Goal: Task Accomplishment & Management: Use online tool/utility

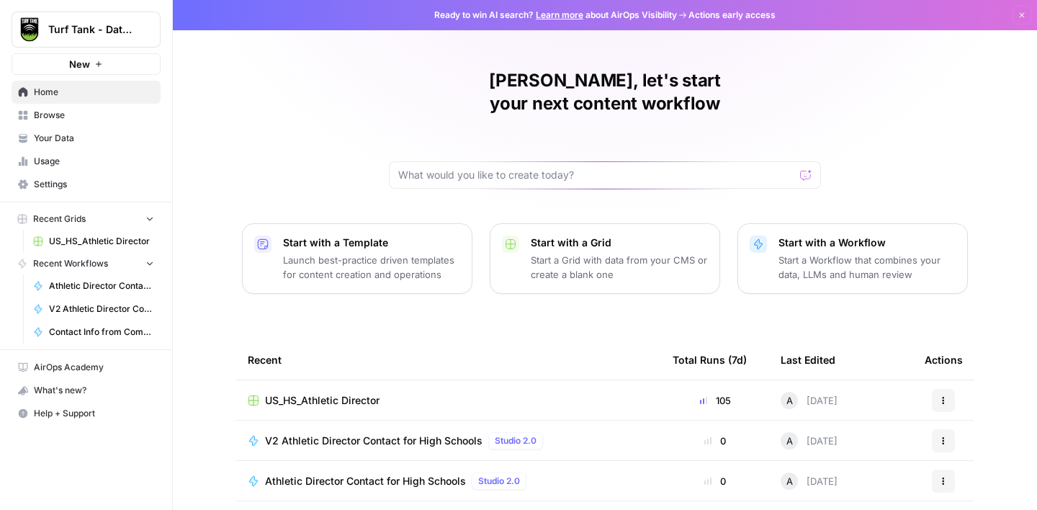
click at [80, 244] on span "US_HS_Athletic Director" at bounding box center [101, 241] width 105 height 13
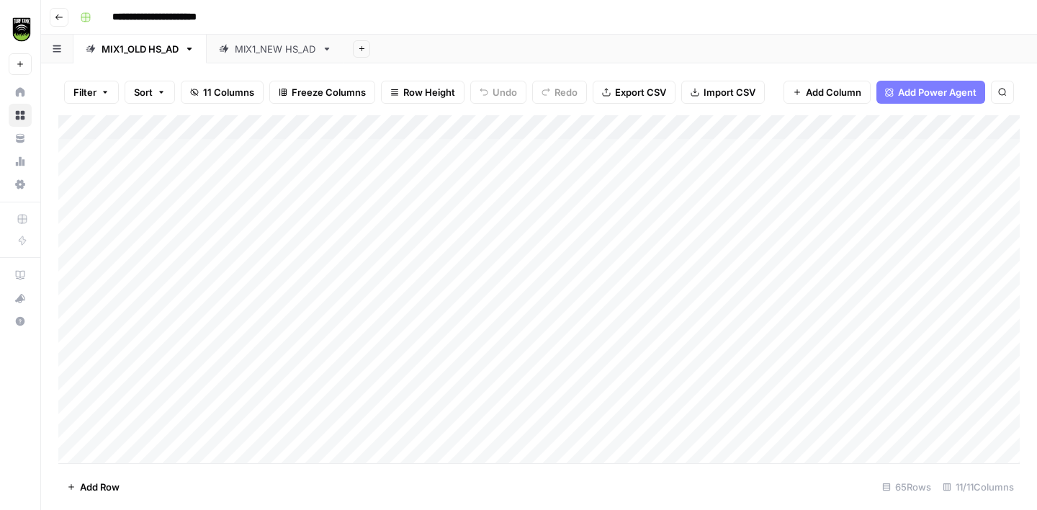
click at [292, 48] on div "MIX1_NEW HS_AD" at bounding box center [275, 49] width 81 height 14
click at [330, 50] on icon "button" at bounding box center [327, 49] width 10 height 10
click at [368, 97] on span "Duplicate Sheet" at bounding box center [387, 96] width 69 height 14
click at [404, 50] on div "MIX1_NEW HS_AD" at bounding box center [412, 49] width 81 height 14
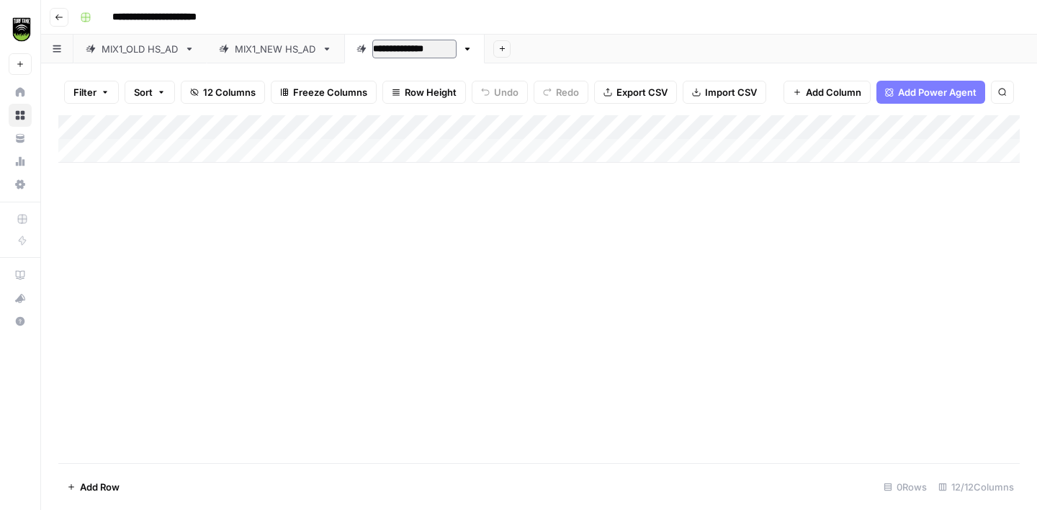
click at [398, 51] on input "**********" at bounding box center [414, 49] width 84 height 19
type input "**********"
click at [401, 283] on div "Add Column" at bounding box center [539, 289] width 962 height 348
click at [720, 89] on span "Import CSV" at bounding box center [731, 92] width 52 height 14
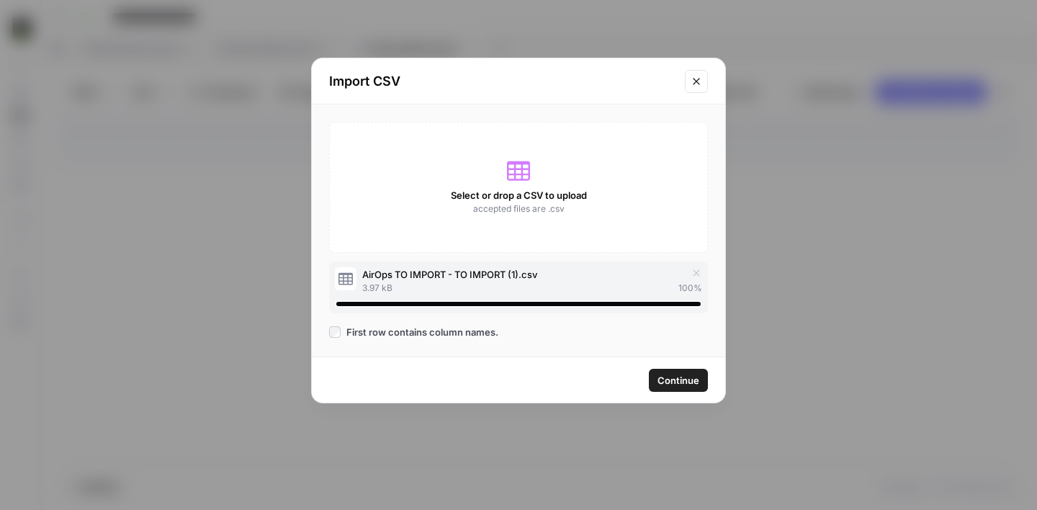
click at [684, 383] on span "Continue" at bounding box center [679, 380] width 42 height 14
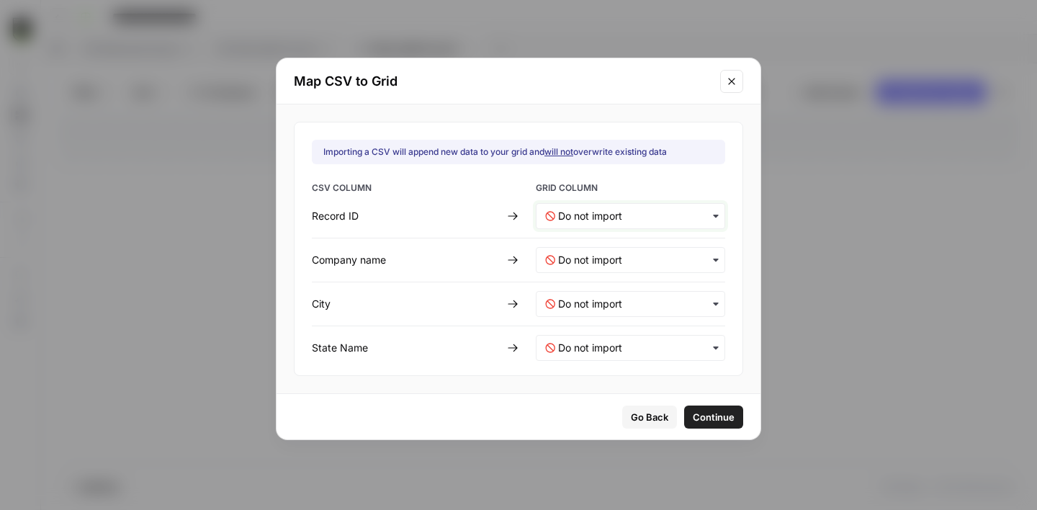
click at [600, 222] on ID-mapping "text" at bounding box center [637, 216] width 158 height 14
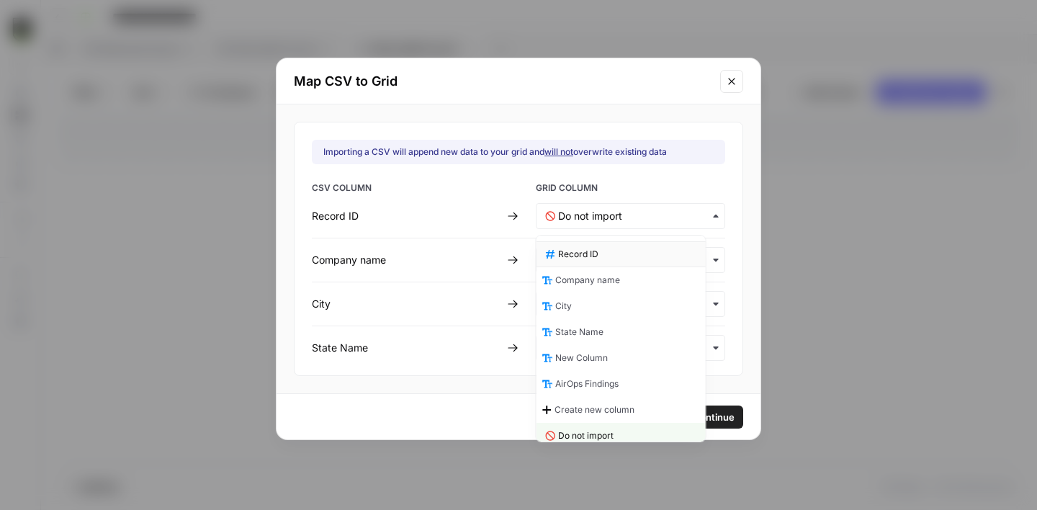
click at [589, 257] on span "Record ID" at bounding box center [578, 254] width 40 height 13
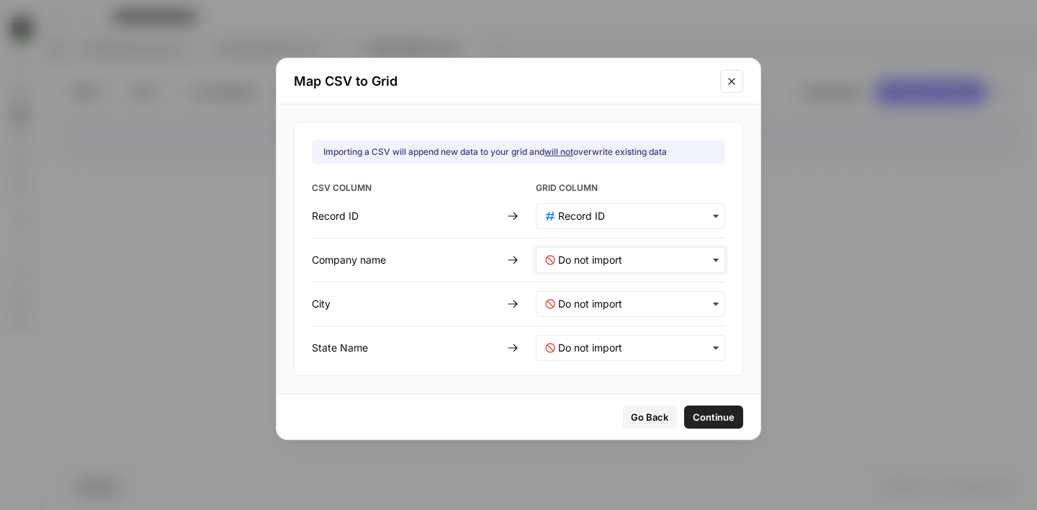
click at [586, 256] on name-mapping "text" at bounding box center [637, 260] width 158 height 14
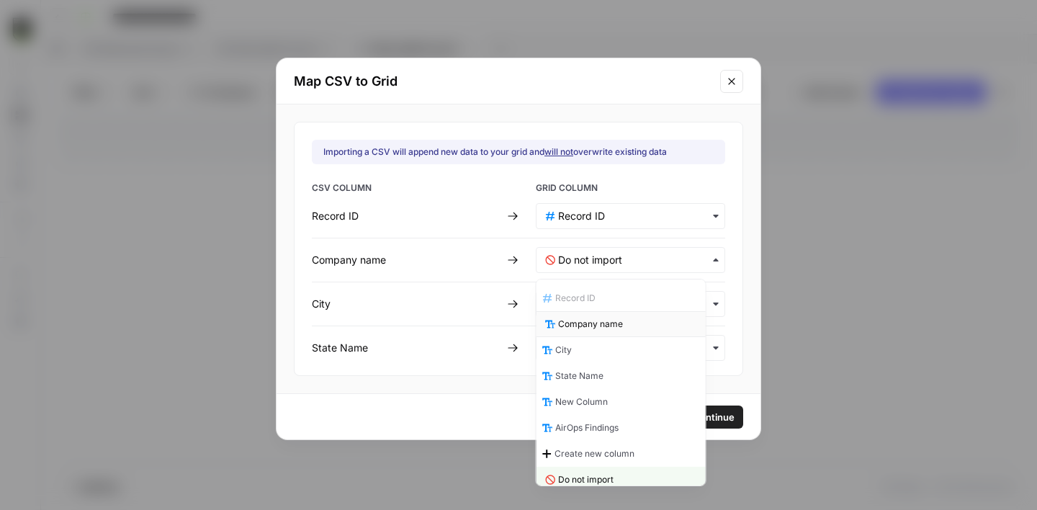
click at [607, 319] on span "Company name" at bounding box center [590, 324] width 65 height 13
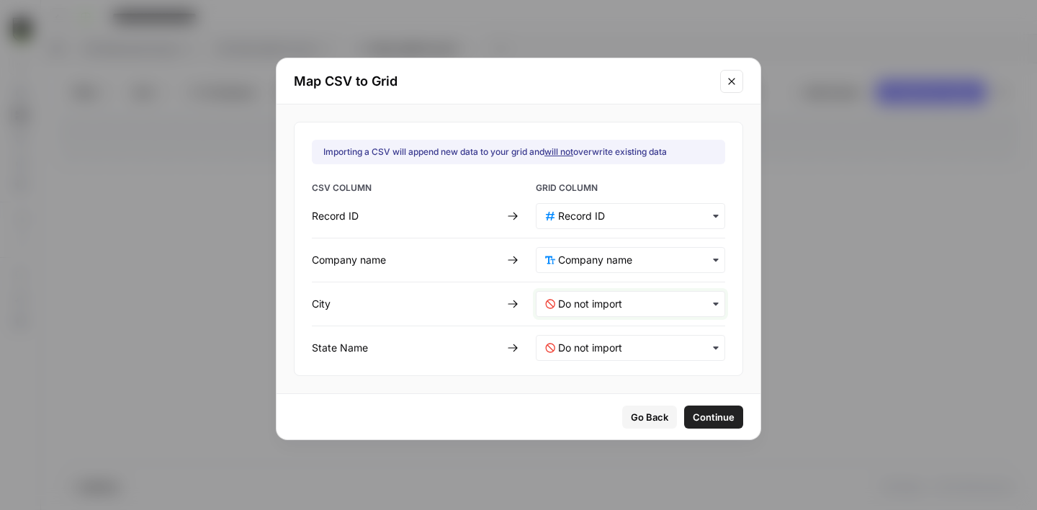
click at [587, 305] on input "text" at bounding box center [637, 304] width 158 height 14
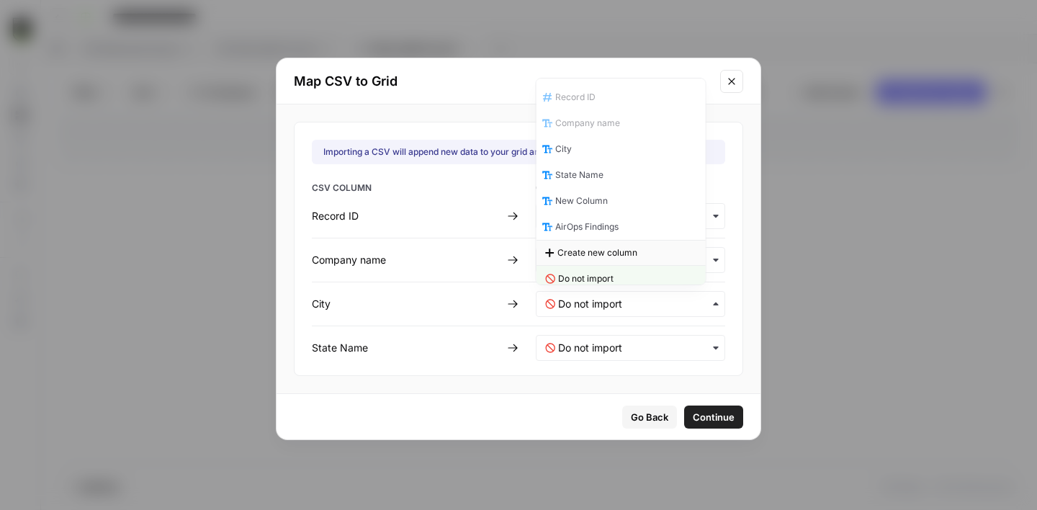
scroll to position [7, 0]
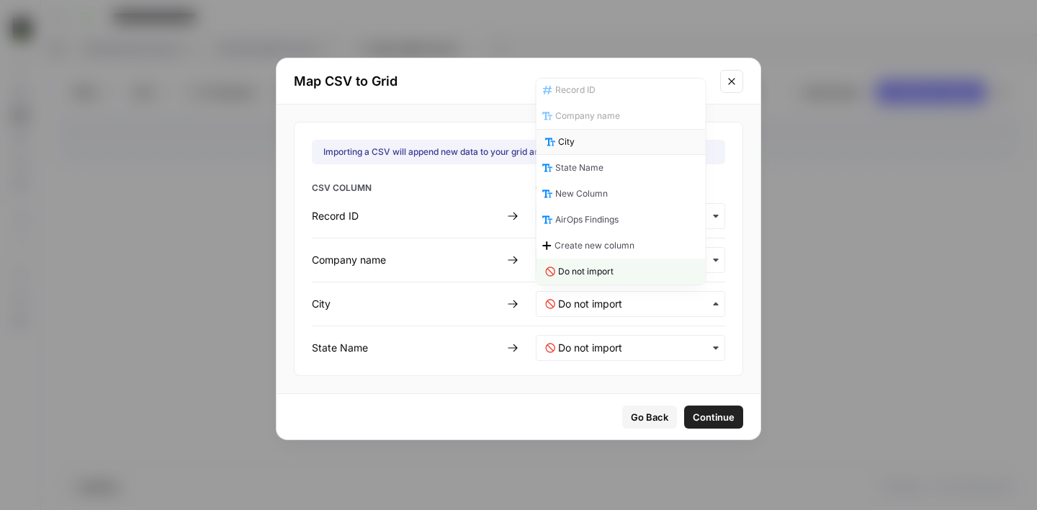
click at [591, 144] on div "City" at bounding box center [621, 142] width 169 height 26
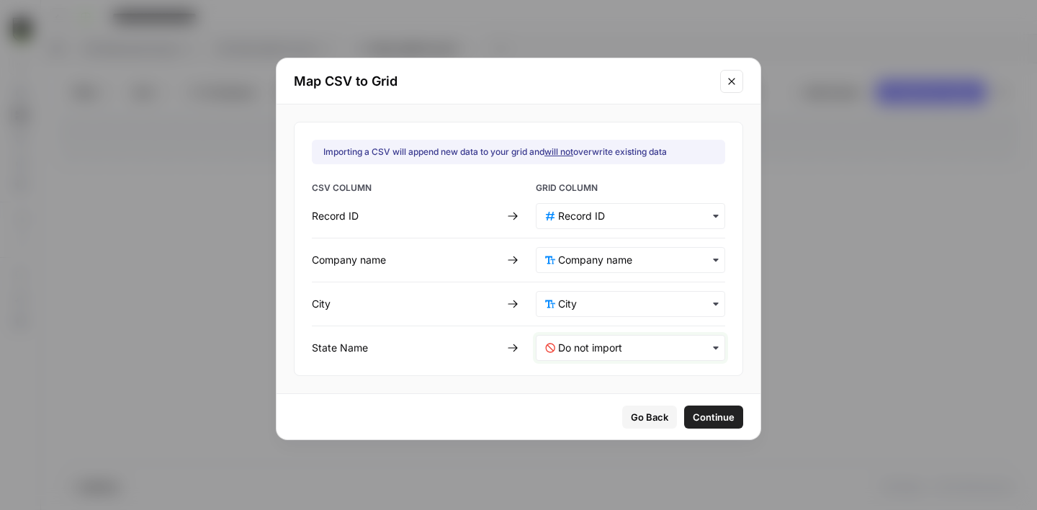
click at [602, 341] on Name-mapping "text" at bounding box center [637, 348] width 158 height 14
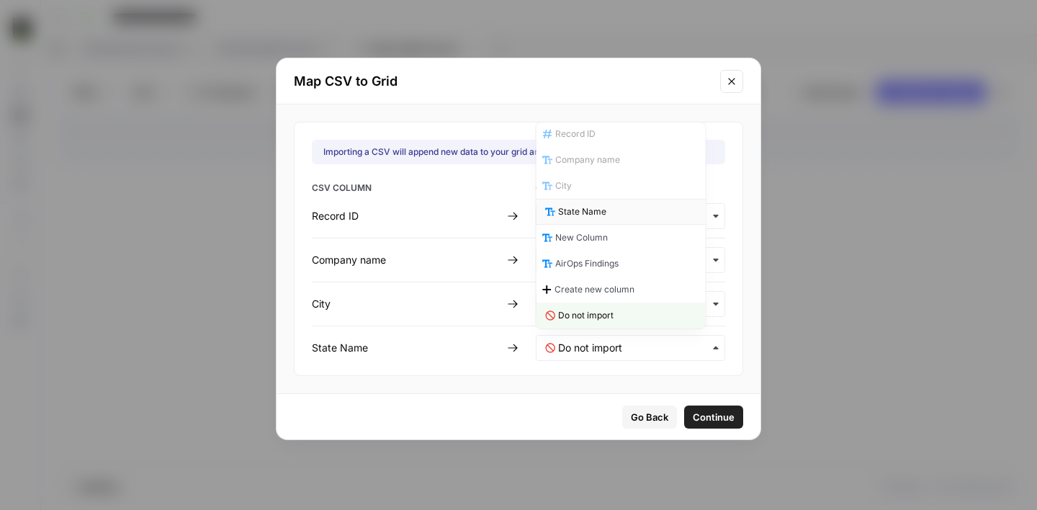
click at [594, 214] on span "State Name" at bounding box center [582, 211] width 48 height 13
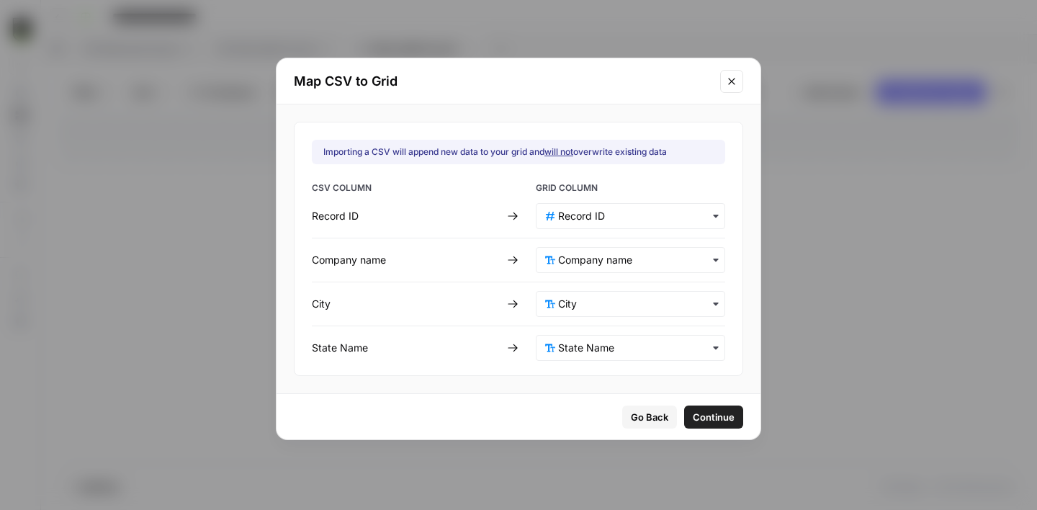
click at [698, 420] on span "Continue" at bounding box center [714, 417] width 42 height 14
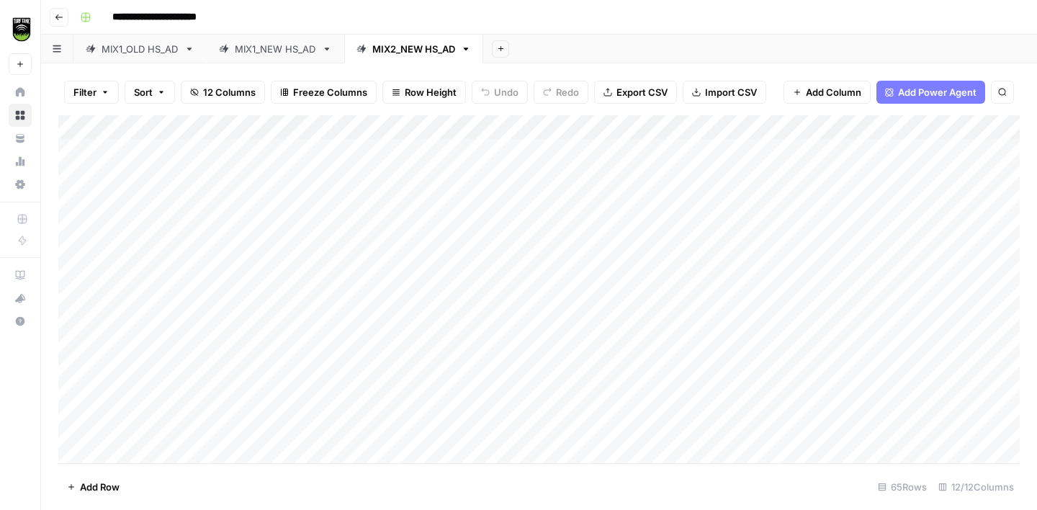
click at [519, 128] on div "Add Column" at bounding box center [539, 289] width 962 height 348
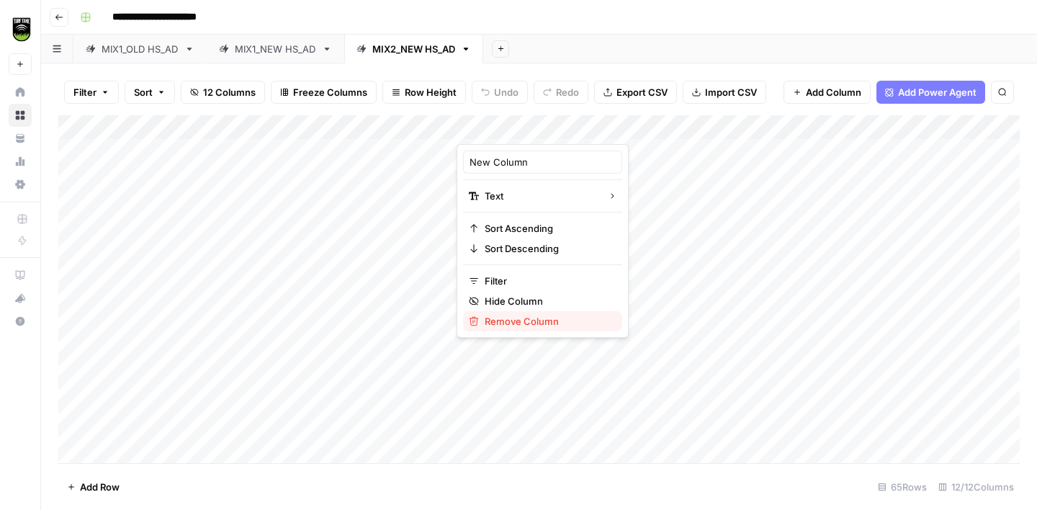
click at [516, 317] on span "Remove Column" at bounding box center [548, 321] width 126 height 14
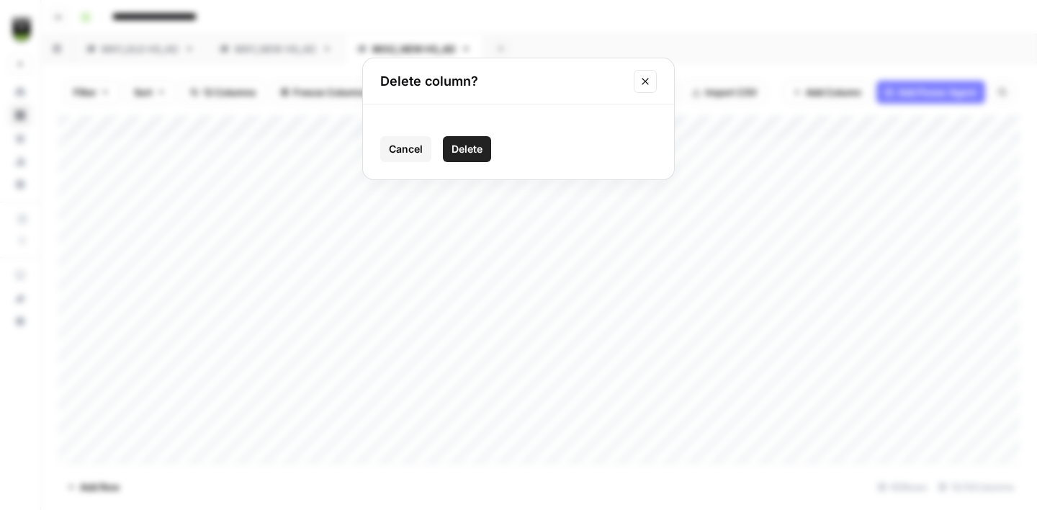
click at [475, 147] on span "Delete" at bounding box center [467, 149] width 31 height 14
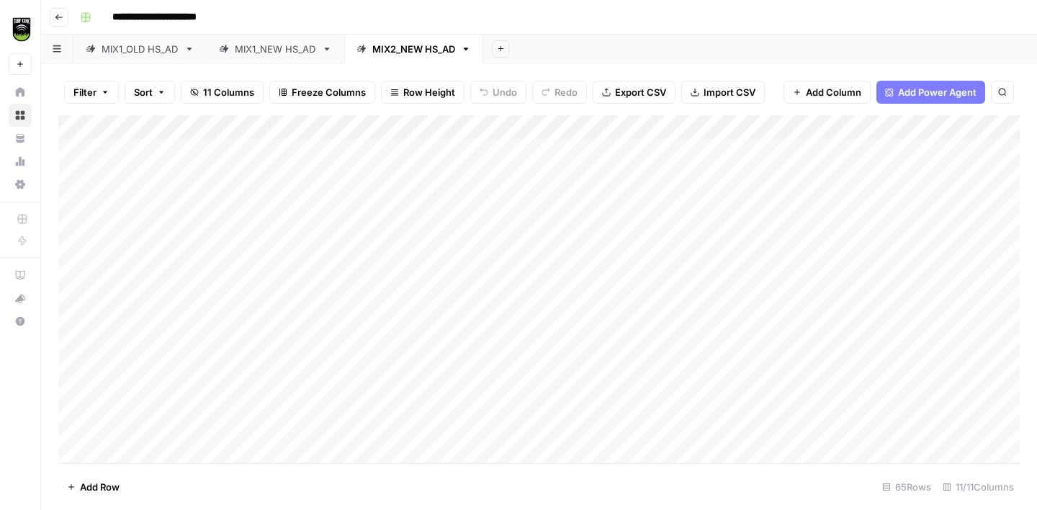
click at [643, 123] on div "Add Column" at bounding box center [539, 289] width 962 height 348
click at [690, 160] on span "All Rows" at bounding box center [691, 160] width 91 height 14
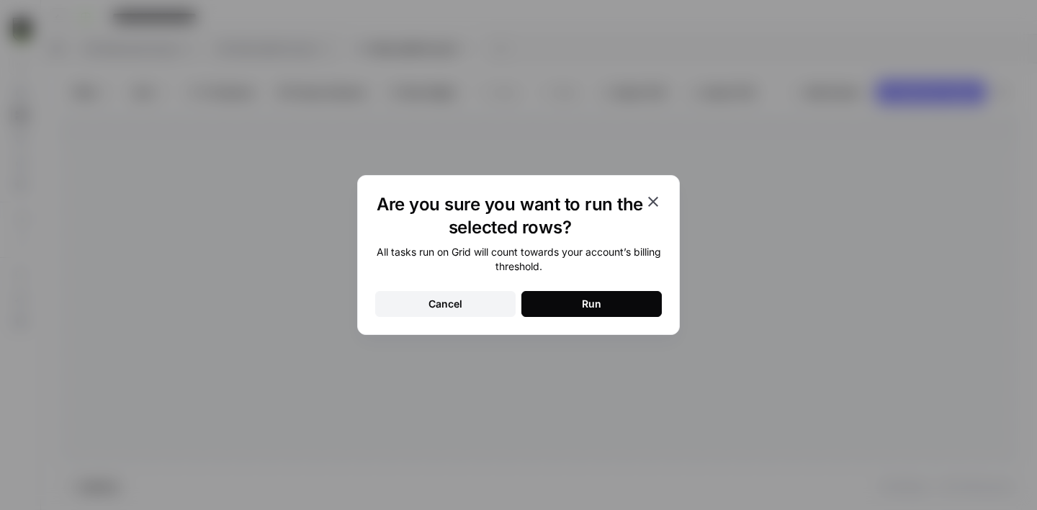
click at [604, 298] on button "Run" at bounding box center [592, 304] width 140 height 26
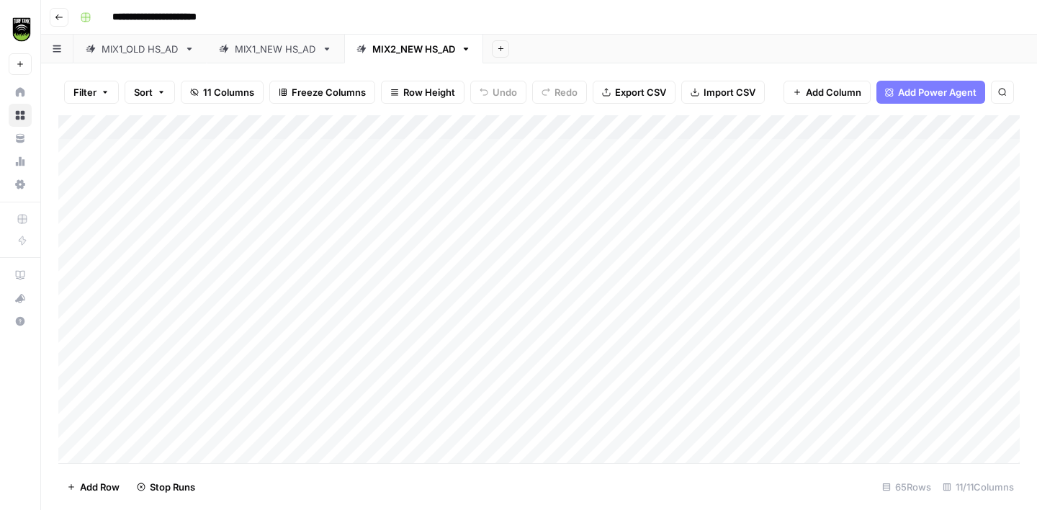
scroll to position [0, 0]
click at [506, 262] on div "Add Column" at bounding box center [539, 289] width 962 height 348
type textarea "*****"
click at [493, 324] on div "Add Column" at bounding box center [539, 289] width 962 height 348
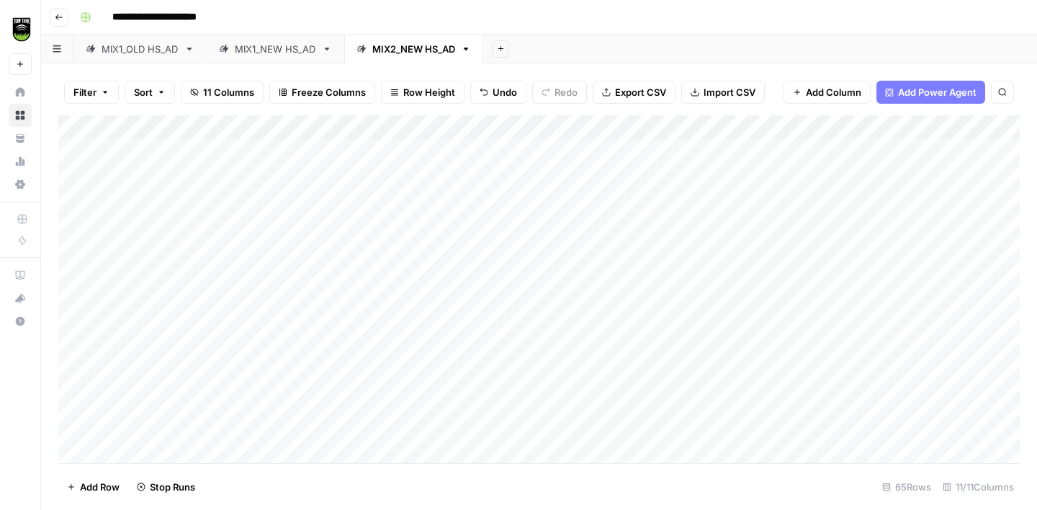
click at [487, 344] on div "Add Column" at bounding box center [539, 289] width 962 height 348
click at [488, 376] on div "Add Column" at bounding box center [539, 289] width 962 height 348
click at [487, 398] on div "Add Column" at bounding box center [539, 289] width 962 height 348
click at [519, 349] on div "Add Column" at bounding box center [539, 289] width 962 height 348
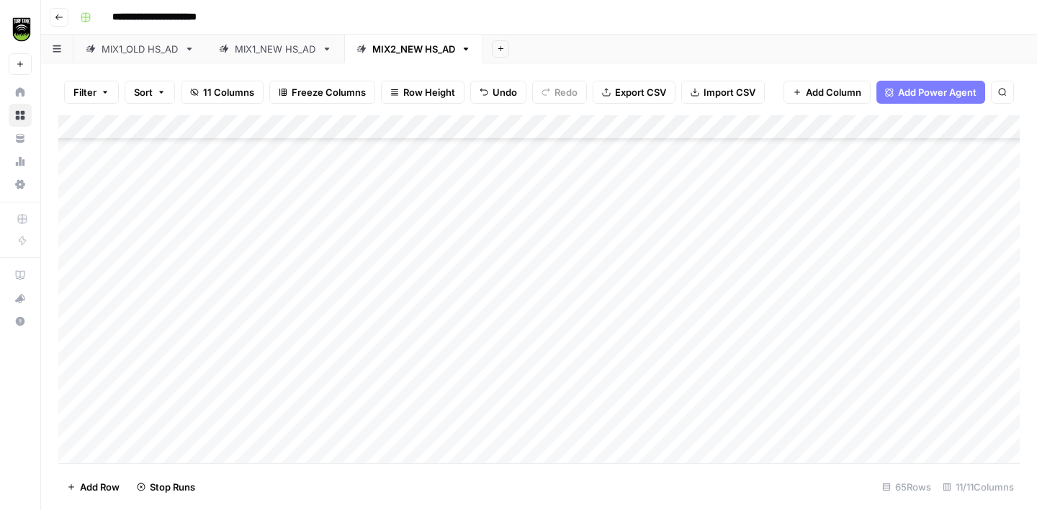
click at [529, 392] on div "Add Column" at bounding box center [539, 289] width 962 height 348
click at [514, 270] on div "Add Column" at bounding box center [539, 289] width 962 height 348
click at [491, 274] on div "Add Column" at bounding box center [539, 289] width 962 height 348
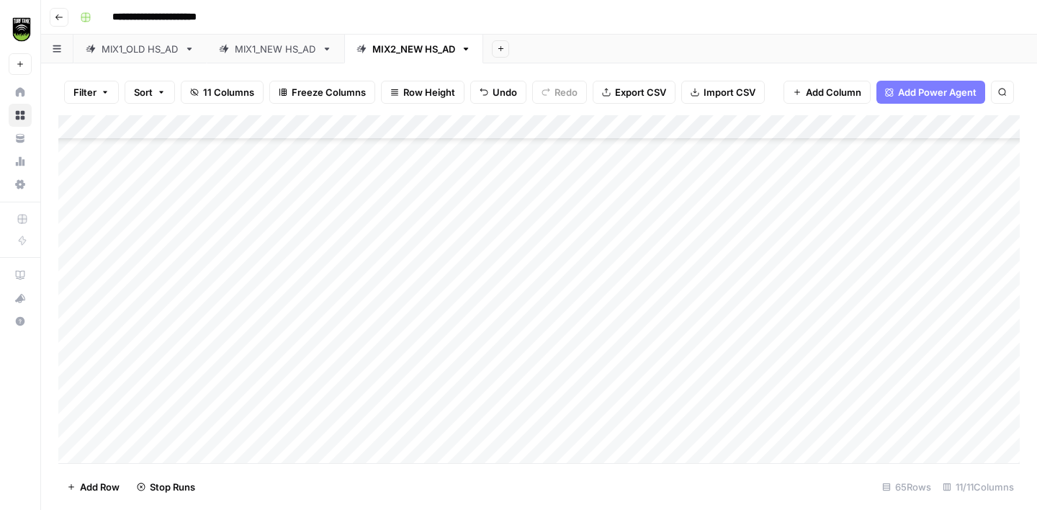
click at [496, 326] on div "Add Column" at bounding box center [539, 289] width 962 height 348
click at [287, 147] on div "Add Column" at bounding box center [539, 289] width 962 height 348
click at [434, 148] on div "Add Column" at bounding box center [539, 289] width 962 height 348
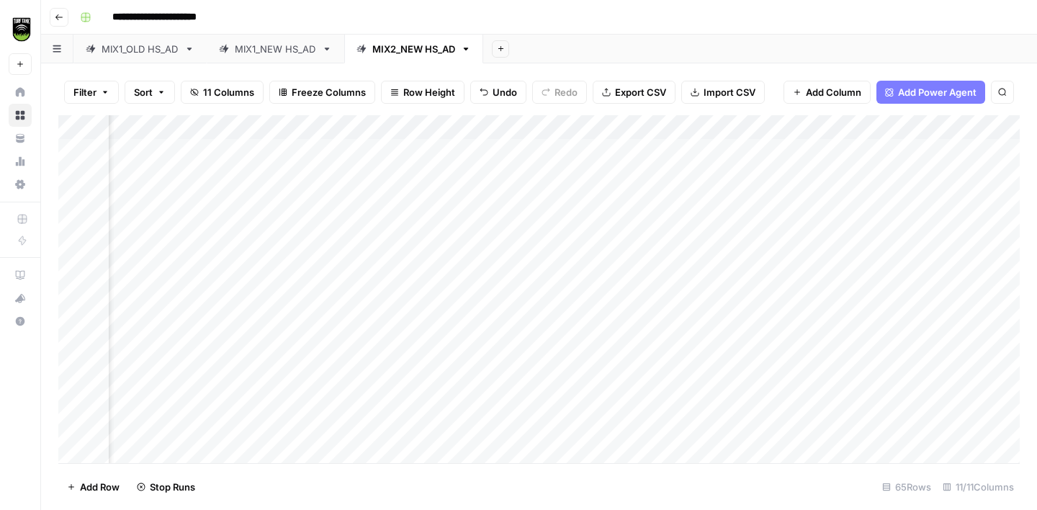
click at [434, 148] on div "Add Column" at bounding box center [539, 289] width 962 height 348
type textarea "*******"
click at [262, 195] on div "Add Column" at bounding box center [539, 289] width 962 height 348
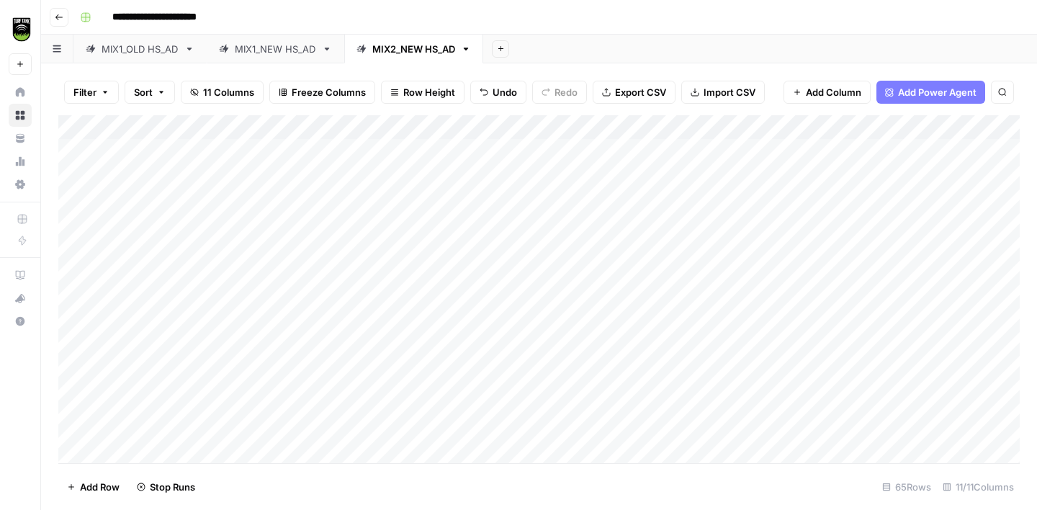
click at [514, 220] on div "Add Column" at bounding box center [539, 289] width 962 height 348
type textarea "*******"
click at [496, 197] on div "Add Column" at bounding box center [539, 289] width 962 height 348
type textarea "**********"
click at [243, 251] on div "Add Column" at bounding box center [539, 289] width 962 height 348
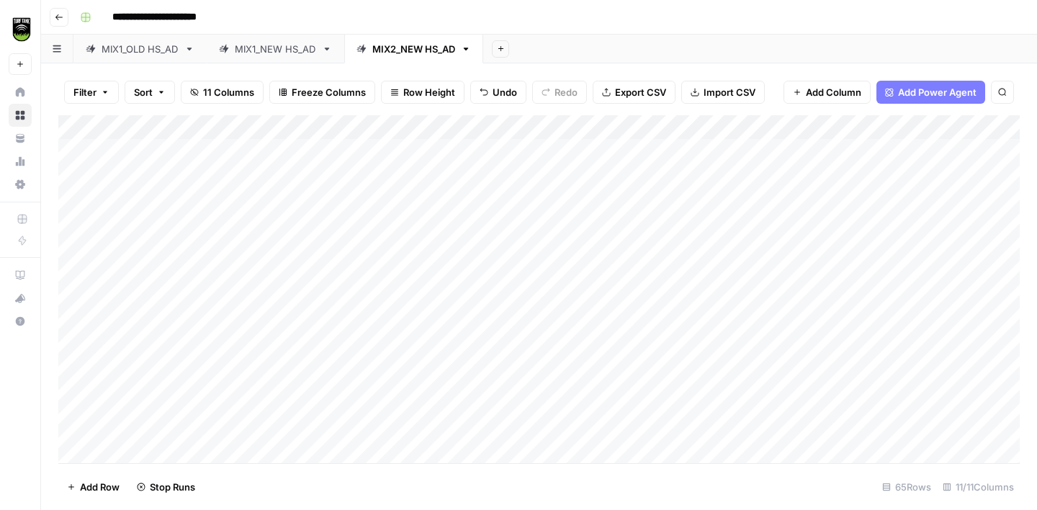
click at [493, 177] on div "Add Column" at bounding box center [539, 289] width 962 height 348
click at [508, 239] on div "Add Column" at bounding box center [539, 289] width 962 height 348
click at [519, 196] on div "Add Column" at bounding box center [539, 289] width 962 height 348
type textarea "**********"
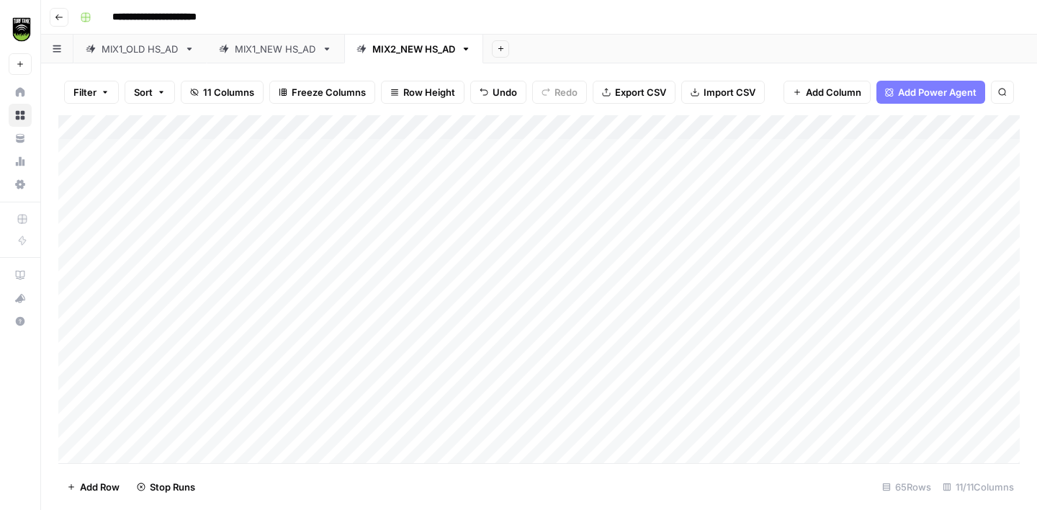
click at [243, 269] on div "Add Column" at bounding box center [539, 289] width 962 height 348
click at [484, 274] on div "Add Column" at bounding box center [539, 289] width 962 height 348
type textarea "**********"
click at [264, 296] on div "Add Column" at bounding box center [539, 289] width 962 height 348
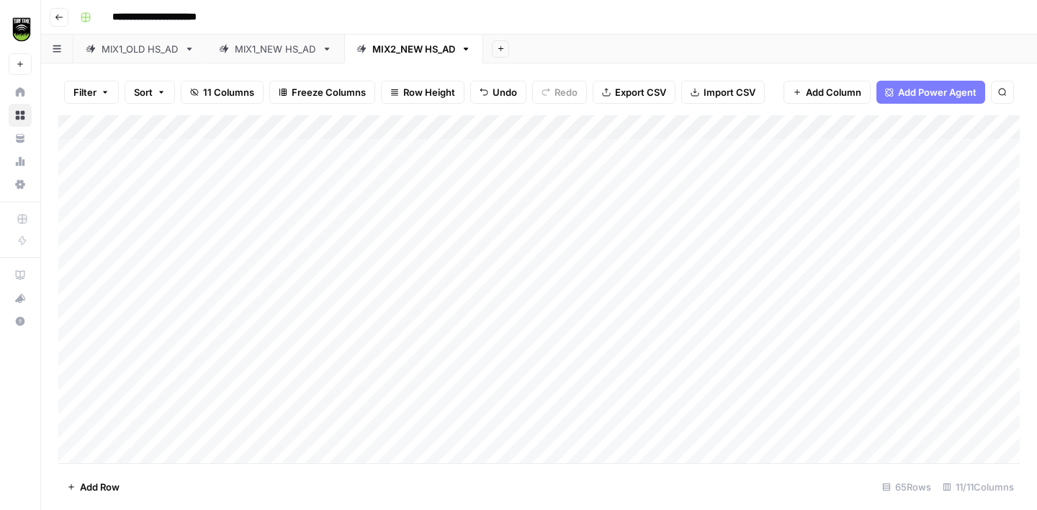
click at [493, 272] on div "Add Column" at bounding box center [539, 289] width 962 height 348
click at [252, 318] on div "Add Column" at bounding box center [539, 289] width 962 height 348
click at [491, 325] on div "Add Column" at bounding box center [539, 289] width 962 height 348
type textarea "**********"
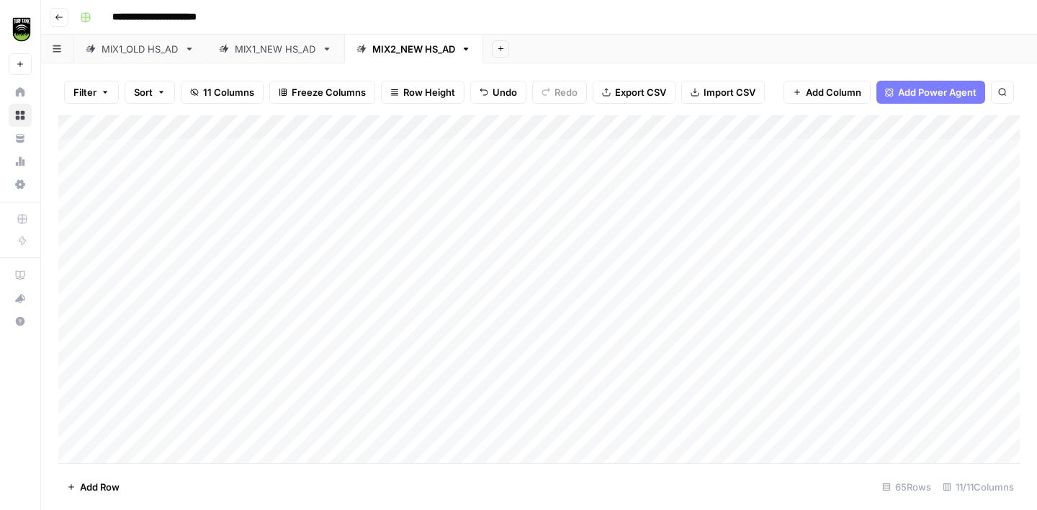
click at [274, 276] on div "Add Column" at bounding box center [539, 289] width 962 height 348
click at [509, 272] on div "Add Column" at bounding box center [539, 289] width 962 height 348
click at [495, 277] on textarea "**********" at bounding box center [571, 274] width 231 height 20
type textarea "**********"
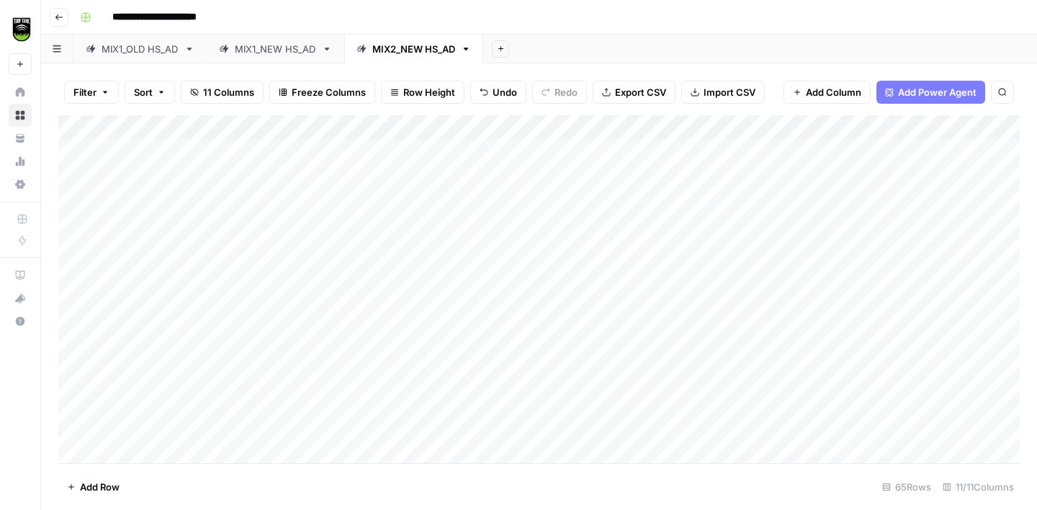
click at [272, 199] on div "Add Column" at bounding box center [539, 289] width 962 height 348
click at [238, 201] on div "Add Column" at bounding box center [539, 289] width 962 height 348
click at [518, 197] on div "Add Column" at bounding box center [539, 289] width 962 height 348
click at [520, 200] on textarea "**********" at bounding box center [571, 201] width 231 height 20
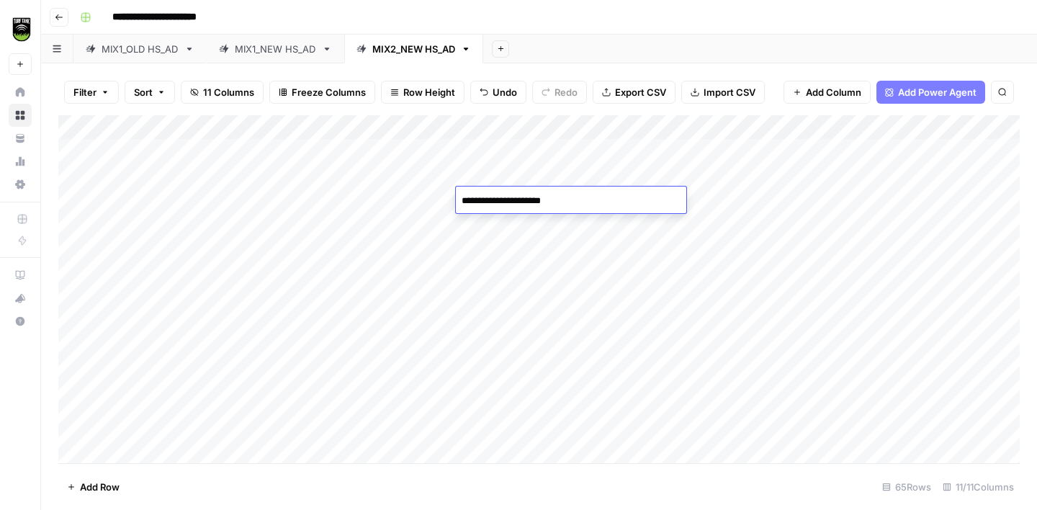
type textarea "**********"
click at [280, 302] on div "Add Column" at bounding box center [539, 289] width 962 height 348
click at [259, 348] on div "Add Column" at bounding box center [539, 289] width 962 height 348
click at [488, 299] on div "Add Column" at bounding box center [539, 289] width 962 height 348
click at [511, 341] on div "Add Column" at bounding box center [539, 289] width 962 height 348
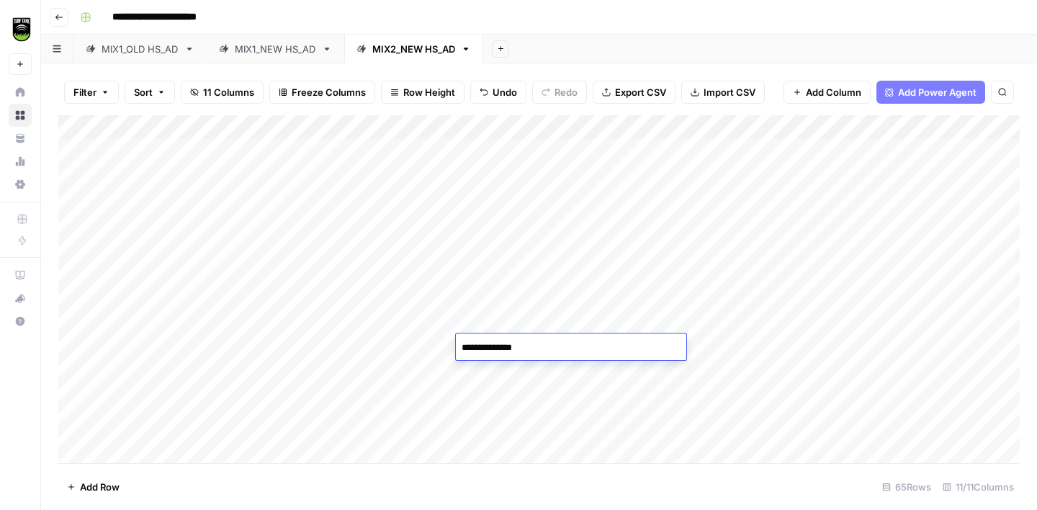
click at [511, 341] on textarea "**********" at bounding box center [571, 348] width 231 height 20
click at [493, 348] on textarea "**********" at bounding box center [571, 348] width 231 height 20
type textarea "**********"
click at [280, 373] on div "Add Column" at bounding box center [539, 289] width 962 height 348
click at [511, 346] on div "Add Column" at bounding box center [539, 289] width 962 height 348
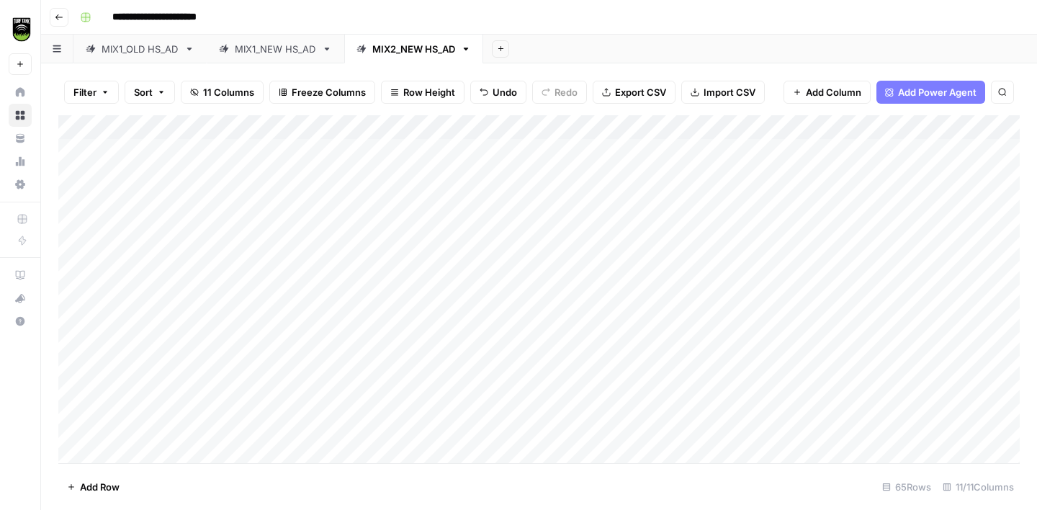
click at [279, 393] on div "Add Column" at bounding box center [539, 289] width 962 height 348
click at [530, 375] on div "Add Column" at bounding box center [539, 289] width 962 height 348
click at [282, 248] on div "Add Column" at bounding box center [539, 289] width 962 height 348
click at [484, 245] on div "Add Column" at bounding box center [539, 289] width 962 height 348
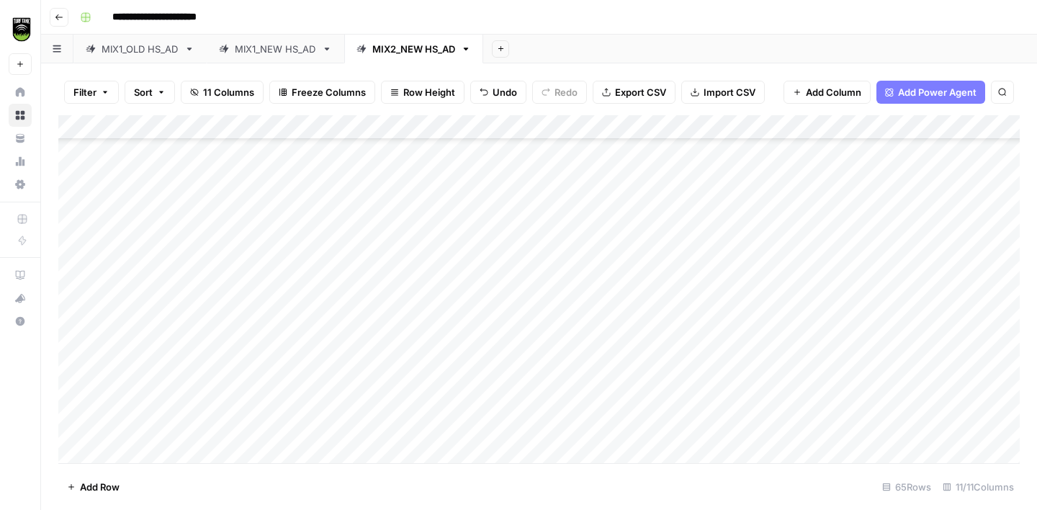
click at [484, 245] on div "Add Column" at bounding box center [539, 289] width 962 height 348
type textarea "**********"
click at [233, 266] on div "Add Column" at bounding box center [539, 289] width 962 height 348
click at [429, 261] on div "Add Column" at bounding box center [539, 289] width 962 height 348
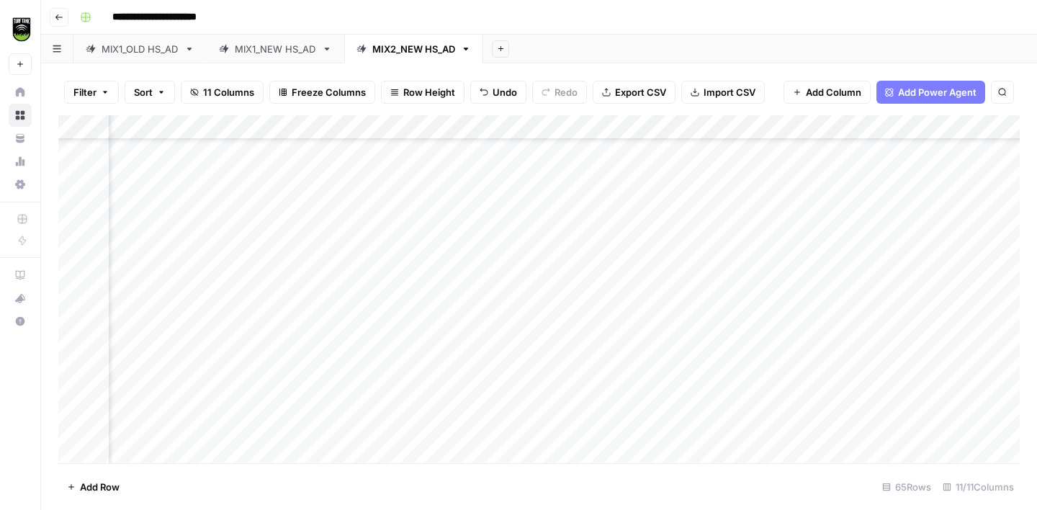
click at [429, 261] on div "Add Column" at bounding box center [539, 289] width 962 height 348
type textarea "**********"
click at [183, 300] on div "Add Column" at bounding box center [539, 289] width 962 height 348
click at [408, 213] on div "Add Column" at bounding box center [539, 289] width 962 height 348
click at [404, 288] on div "Add Column" at bounding box center [539, 289] width 962 height 348
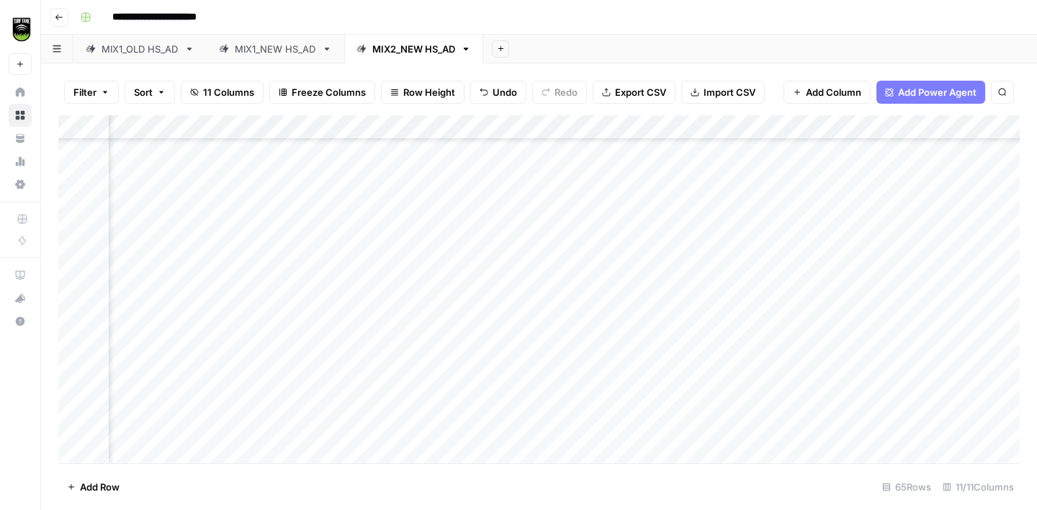
click at [175, 316] on div "Add Column" at bounding box center [539, 289] width 962 height 348
click at [394, 312] on div "Add Column" at bounding box center [539, 289] width 962 height 348
type textarea "*******"
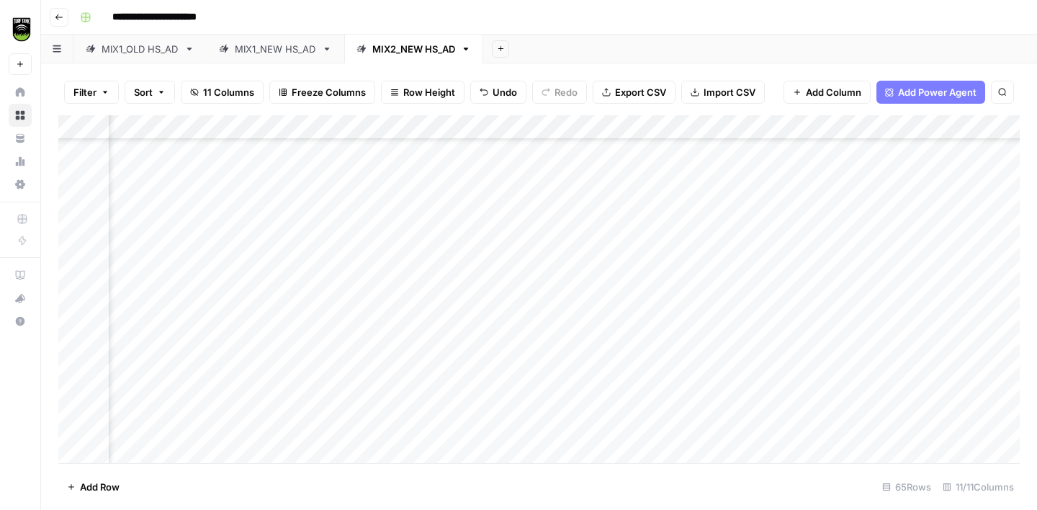
click at [195, 253] on div "Add Column" at bounding box center [539, 289] width 962 height 348
click at [410, 197] on div "Add Column" at bounding box center [539, 289] width 962 height 348
click at [190, 276] on div "Add Column" at bounding box center [539, 289] width 962 height 348
click at [438, 251] on div "Add Column" at bounding box center [539, 289] width 962 height 348
click at [196, 297] on div "Add Column" at bounding box center [539, 289] width 962 height 348
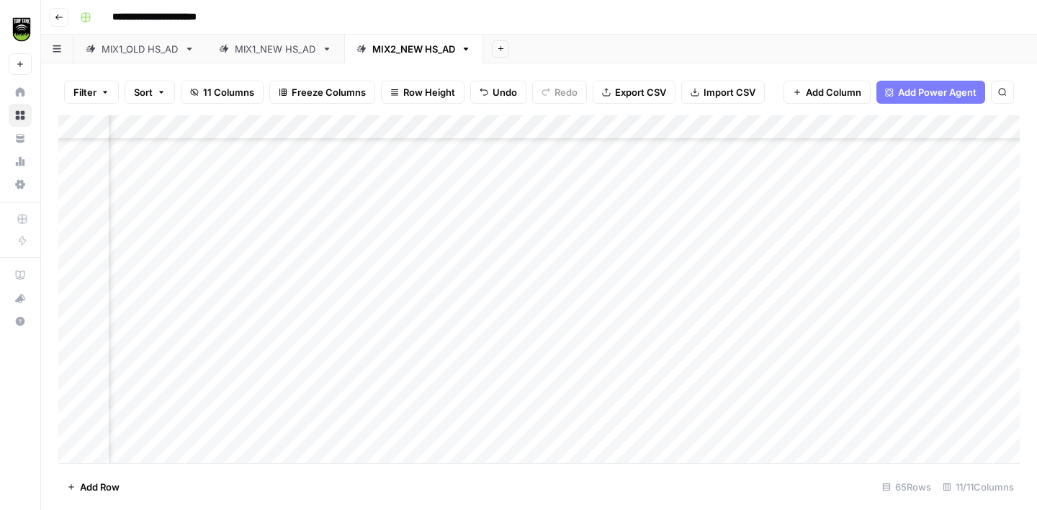
click at [663, 297] on div "Add Column" at bounding box center [539, 289] width 962 height 348
click at [405, 295] on div "Add Column" at bounding box center [539, 289] width 962 height 348
type textarea "**********"
click at [195, 323] on div "Add Column" at bounding box center [539, 289] width 962 height 348
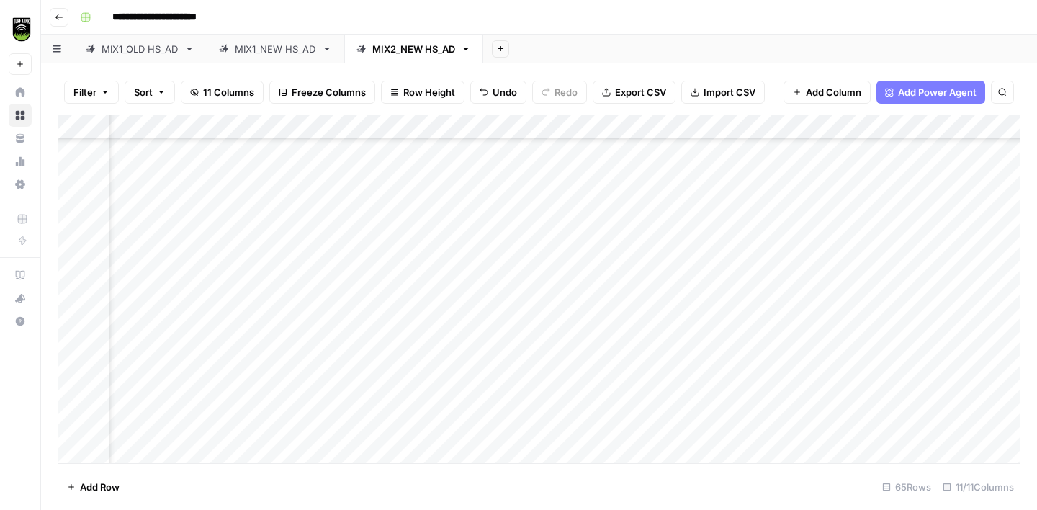
click at [403, 318] on div "Add Column" at bounding box center [539, 289] width 962 height 348
type textarea "**********"
click at [181, 197] on div "Add Column" at bounding box center [539, 289] width 962 height 348
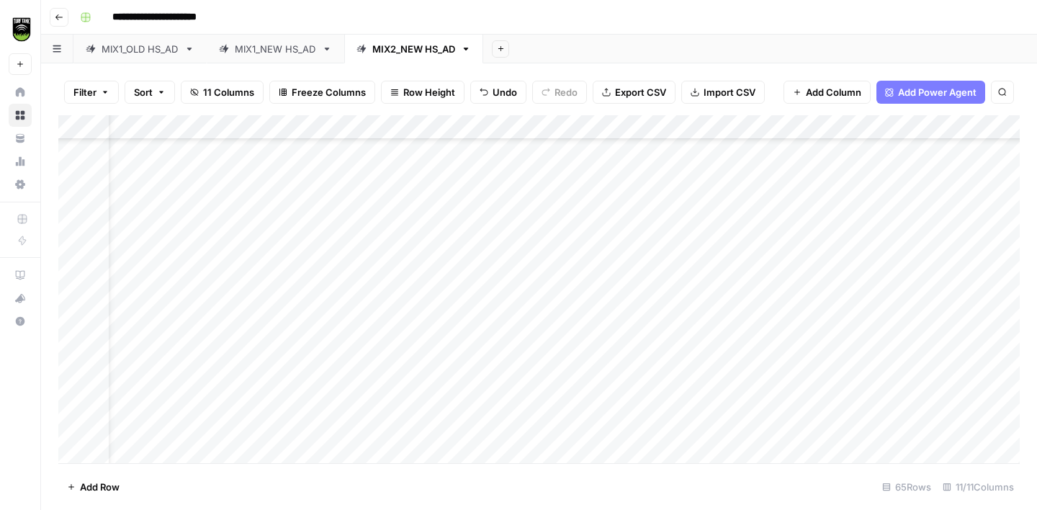
scroll to position [421, 0]
click at [77, 195] on div "Add Column" at bounding box center [539, 289] width 962 height 348
click at [104, 484] on span "Delete 1 Row" at bounding box center [96, 487] width 58 height 14
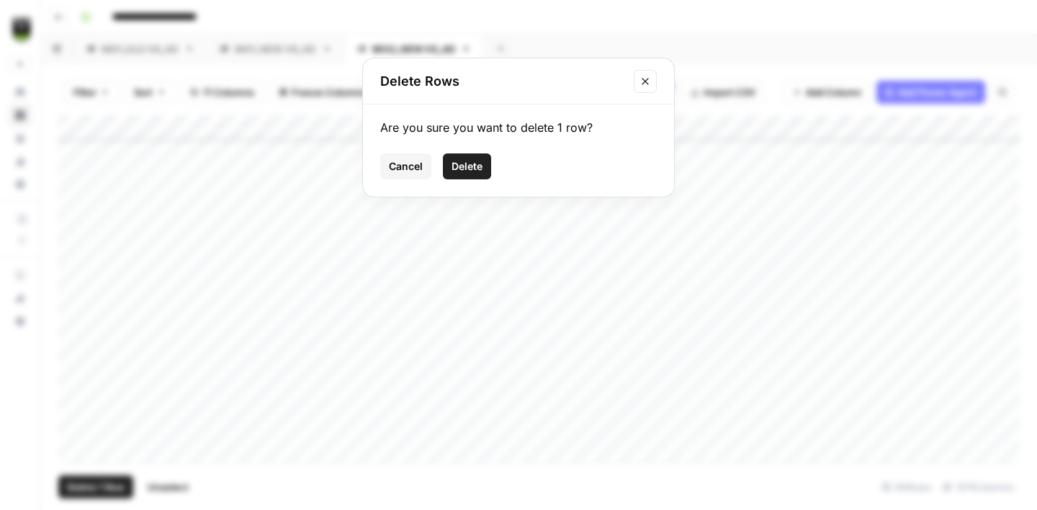
click at [479, 164] on span "Delete" at bounding box center [467, 166] width 31 height 14
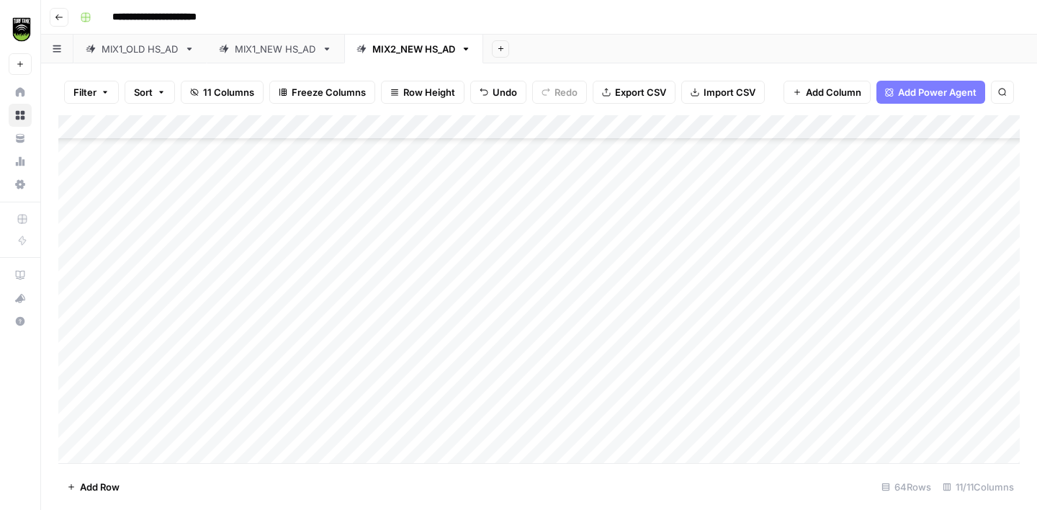
click at [238, 192] on div "Add Column" at bounding box center [539, 289] width 962 height 348
click at [498, 194] on div "Add Column" at bounding box center [539, 289] width 962 height 348
type textarea "*******"
click at [236, 226] on div "Add Column" at bounding box center [539, 289] width 962 height 348
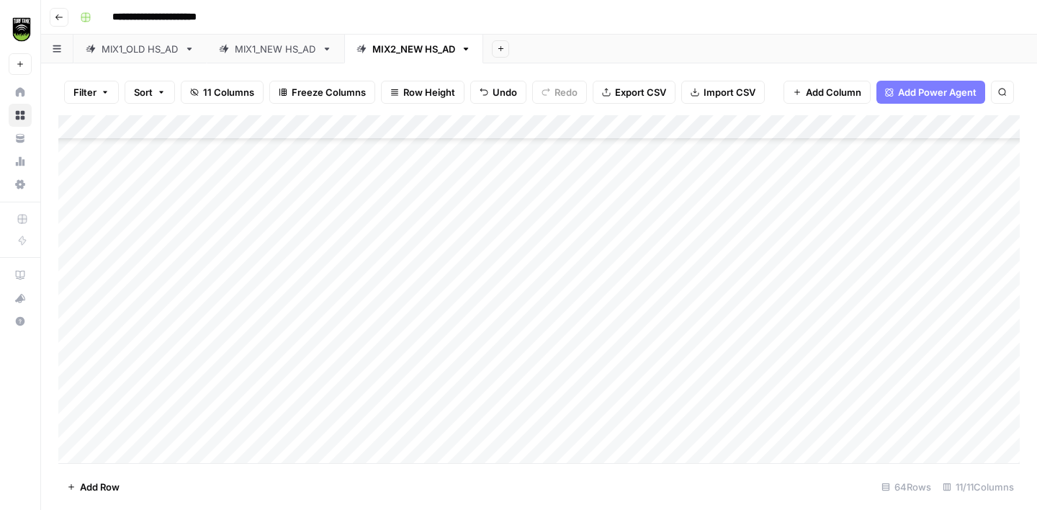
click at [470, 192] on div "Add Column" at bounding box center [539, 289] width 962 height 348
click at [239, 239] on div "Add Column" at bounding box center [539, 289] width 962 height 348
click at [457, 171] on div "Add Column" at bounding box center [539, 289] width 962 height 348
click at [437, 395] on div "Add Column" at bounding box center [539, 289] width 962 height 348
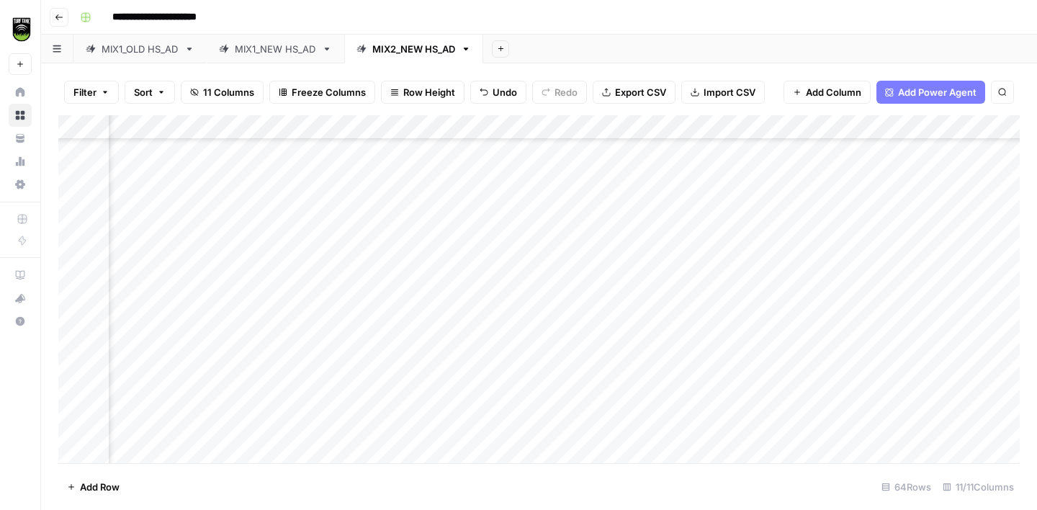
scroll to position [380, 79]
click at [176, 308] on div "Add Column" at bounding box center [539, 289] width 962 height 348
click at [424, 258] on div "Add Column" at bounding box center [539, 289] width 962 height 348
click at [439, 310] on div "Add Column" at bounding box center [539, 289] width 962 height 348
click at [231, 334] on div "Add Column" at bounding box center [539, 289] width 962 height 348
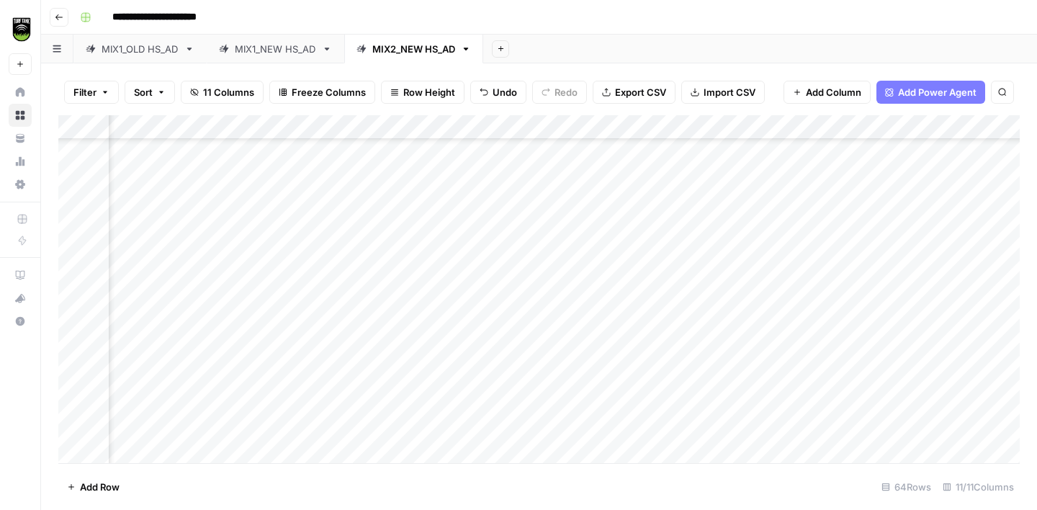
click at [445, 329] on div "Add Column" at bounding box center [539, 289] width 962 height 348
type textarea "**********"
click at [189, 311] on div "Add Column" at bounding box center [539, 289] width 962 height 348
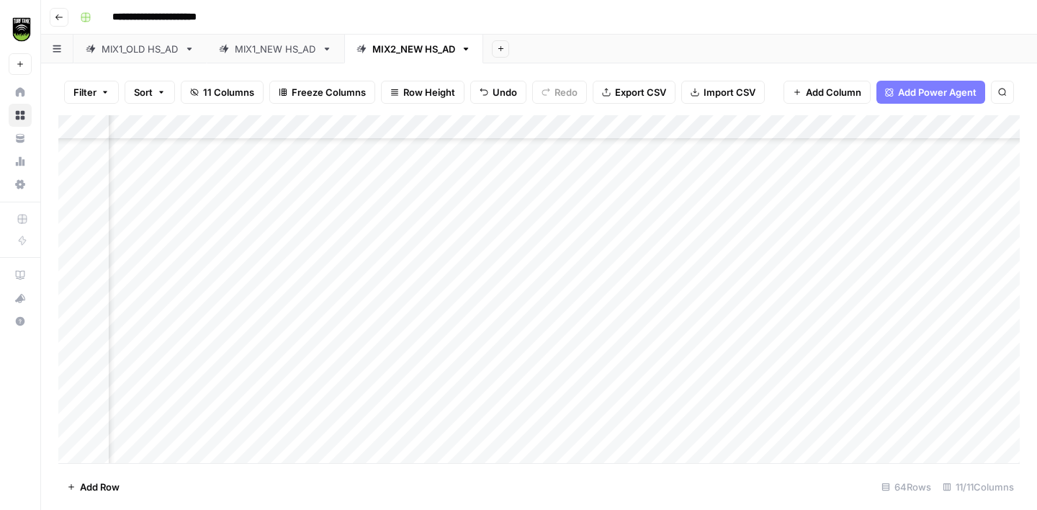
click at [419, 304] on div "Add Column" at bounding box center [539, 289] width 962 height 348
type textarea "**********"
click at [160, 332] on div "Add Column" at bounding box center [539, 289] width 962 height 348
click at [772, 333] on div "Add Column" at bounding box center [539, 289] width 962 height 348
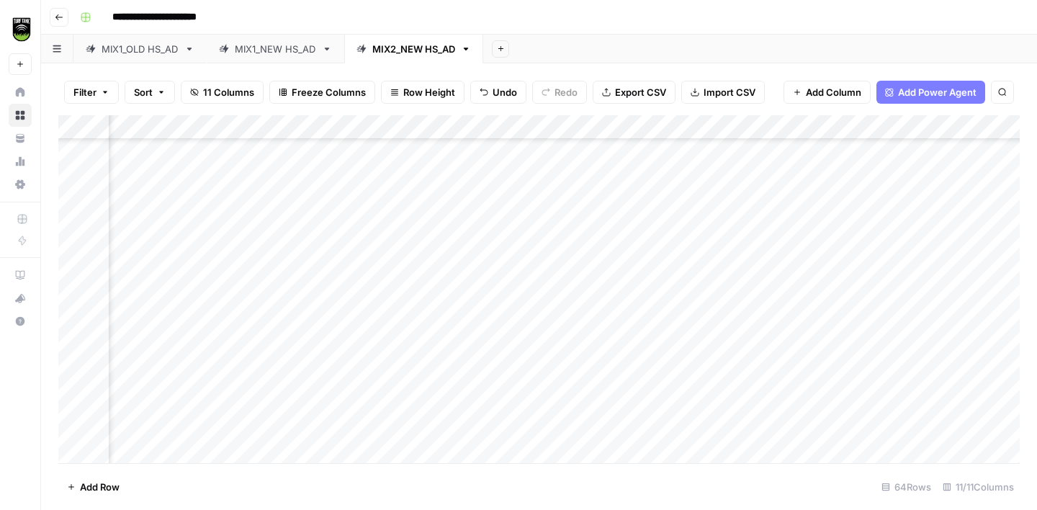
scroll to position [431, 71]
click at [405, 338] on div "Add Column" at bounding box center [539, 289] width 962 height 348
type textarea "**********"
click at [204, 349] on div "Add Column" at bounding box center [539, 289] width 962 height 348
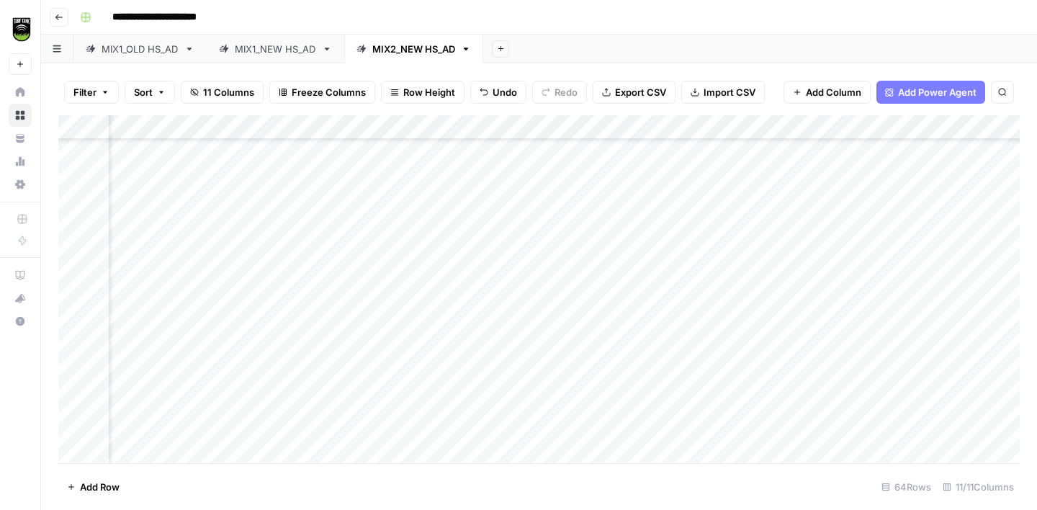
click at [423, 305] on div "Add Column" at bounding box center [539, 289] width 962 height 348
click at [438, 347] on div "Add Column" at bounding box center [539, 289] width 962 height 348
click at [202, 380] on div "Add Column" at bounding box center [539, 289] width 962 height 348
click at [418, 380] on div "Add Column" at bounding box center [539, 289] width 962 height 348
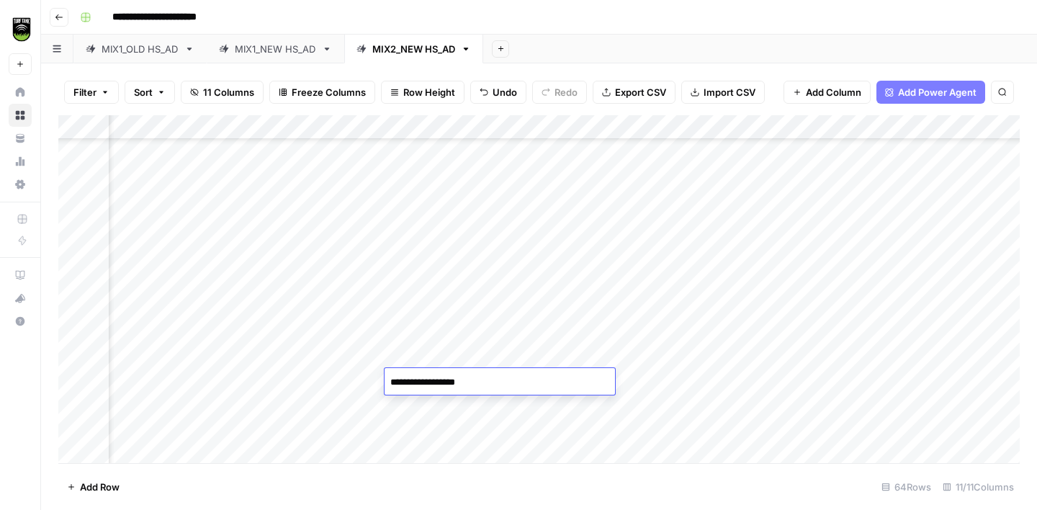
type textarea "**********"
click at [235, 405] on div "Add Column" at bounding box center [539, 289] width 962 height 348
click at [420, 399] on div "Add Column" at bounding box center [539, 289] width 962 height 348
click at [420, 400] on div "Add Column" at bounding box center [539, 289] width 962 height 348
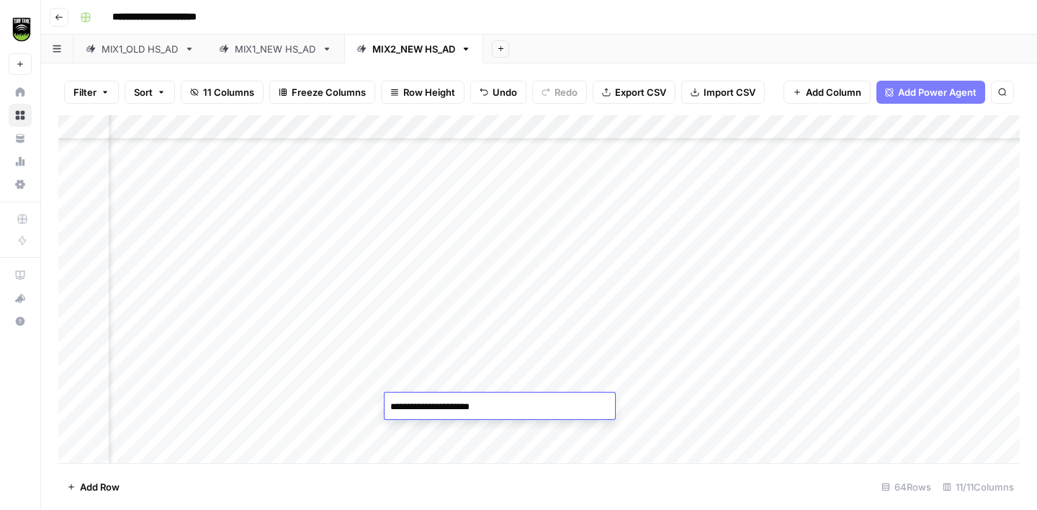
type textarea "**********"
click at [193, 295] on div "Add Column" at bounding box center [539, 289] width 962 height 348
click at [418, 278] on div "Add Column" at bounding box center [539, 289] width 962 height 348
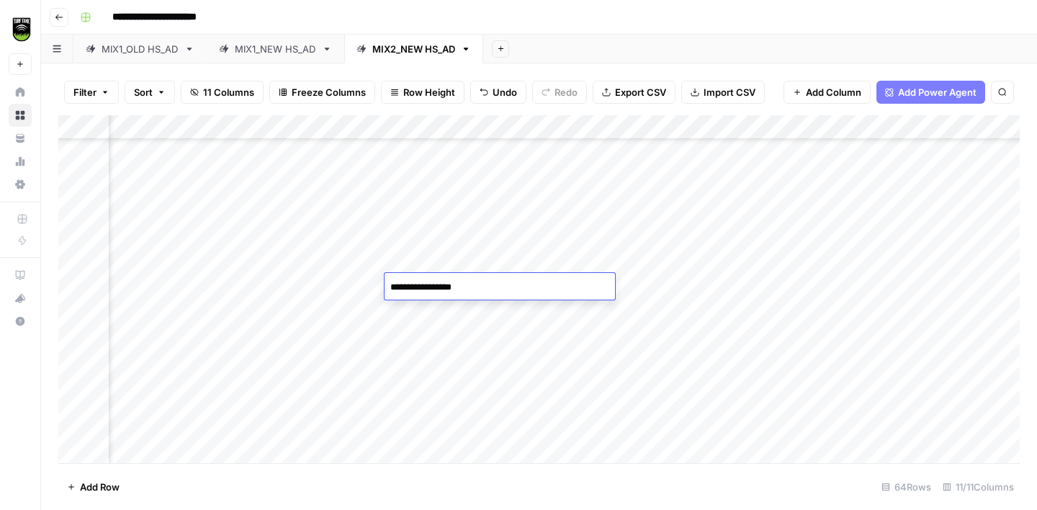
type textarea "**********"
click at [160, 310] on div "Add Column" at bounding box center [539, 289] width 962 height 348
click at [687, 315] on div "Add Column" at bounding box center [539, 289] width 962 height 348
click at [442, 313] on div "Add Column" at bounding box center [539, 289] width 962 height 348
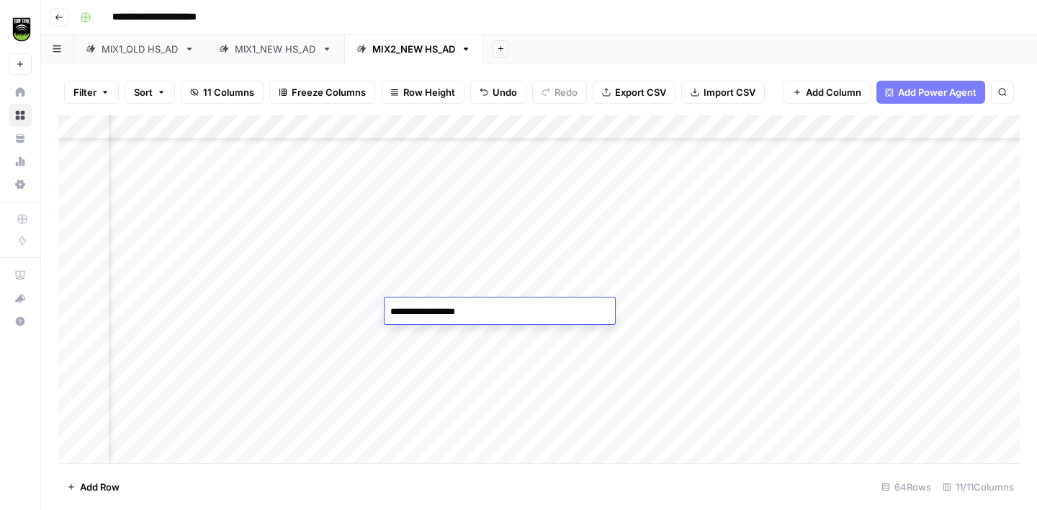
type textarea "**********"
click at [179, 342] on div "Add Column" at bounding box center [539, 289] width 962 height 348
click at [433, 336] on div "Add Column" at bounding box center [539, 289] width 962 height 348
type textarea "*******"
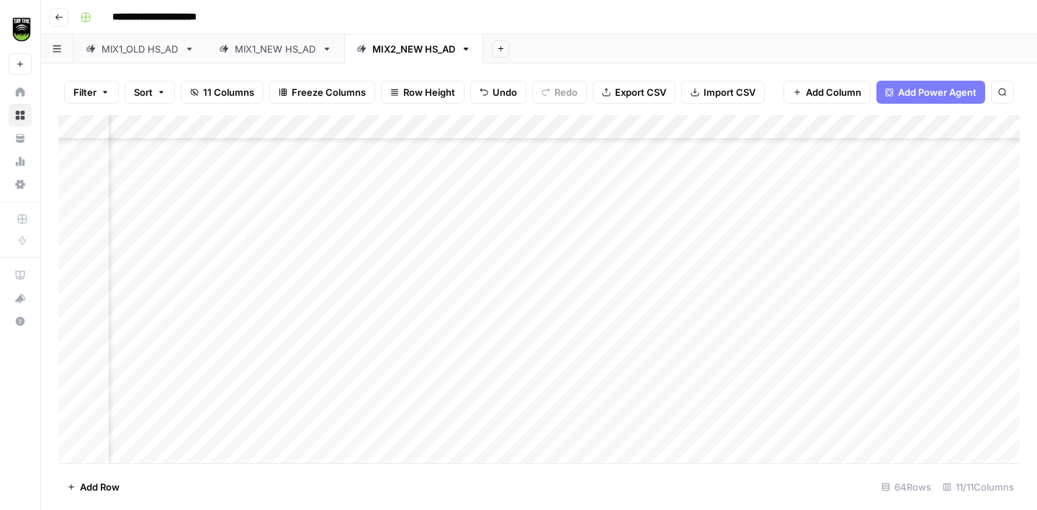
click at [195, 354] on div "Add Column" at bounding box center [539, 289] width 962 height 348
click at [455, 331] on div "Add Column" at bounding box center [539, 289] width 962 height 348
click at [200, 329] on div "Add Column" at bounding box center [539, 289] width 962 height 348
click at [421, 324] on div "Add Column" at bounding box center [539, 289] width 962 height 348
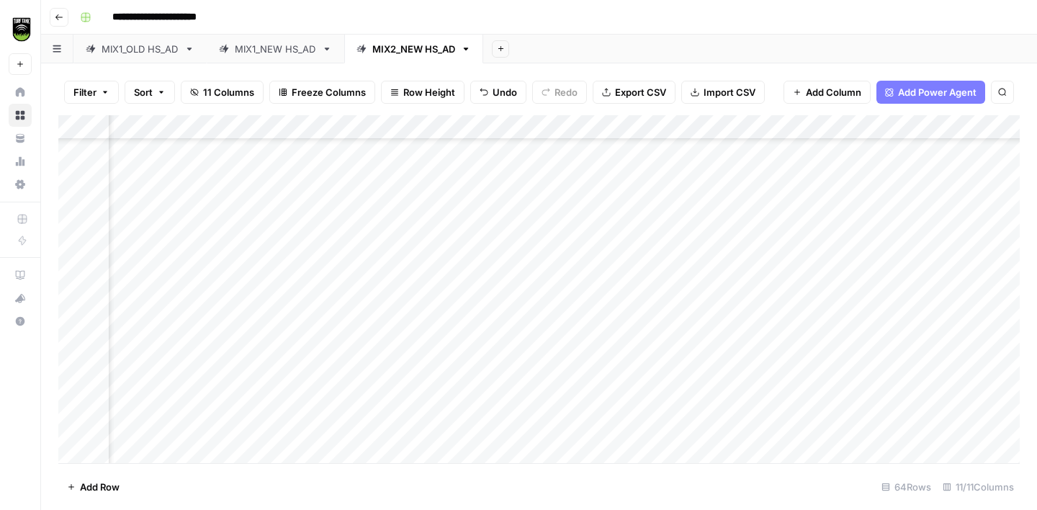
click at [421, 324] on div "Add Column" at bounding box center [539, 289] width 962 height 348
type textarea "**********"
click at [189, 353] on div "Add Column" at bounding box center [539, 289] width 962 height 348
click at [444, 331] on div "Add Column" at bounding box center [539, 289] width 962 height 348
click at [218, 380] on div "Add Column" at bounding box center [539, 289] width 962 height 348
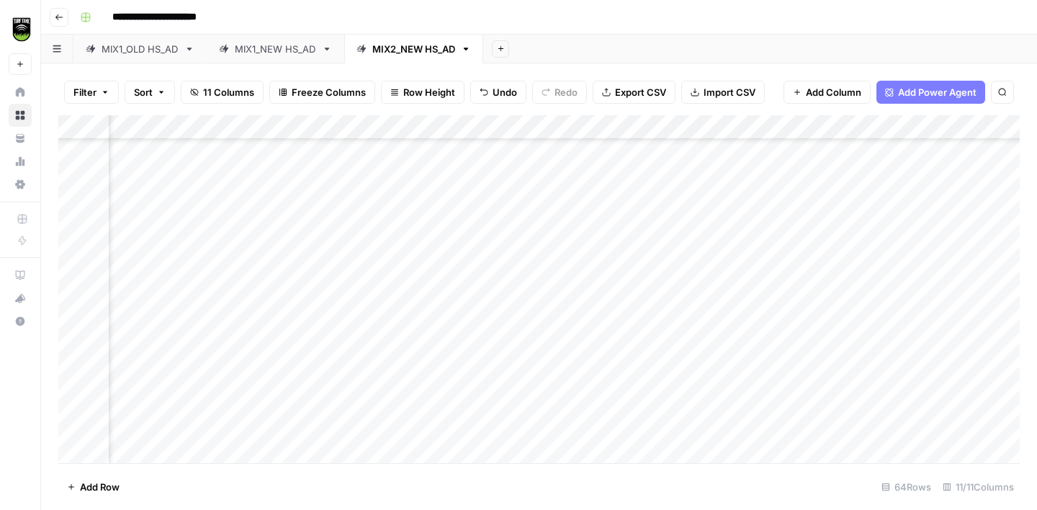
click at [444, 353] on div "Add Column" at bounding box center [539, 289] width 962 height 348
click at [220, 407] on div "Add Column" at bounding box center [539, 289] width 962 height 348
click at [416, 393] on div "Add Column" at bounding box center [539, 289] width 962 height 348
type textarea "*******"
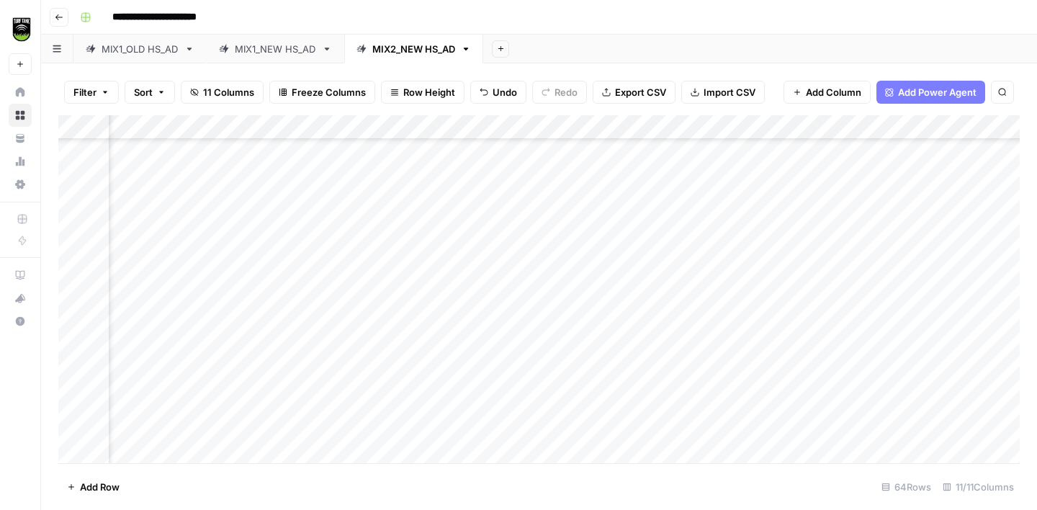
scroll to position [839, 71]
click at [195, 224] on div "Add Column" at bounding box center [539, 289] width 962 height 348
click at [410, 215] on div "Add Column" at bounding box center [539, 289] width 962 height 348
type textarea "**********"
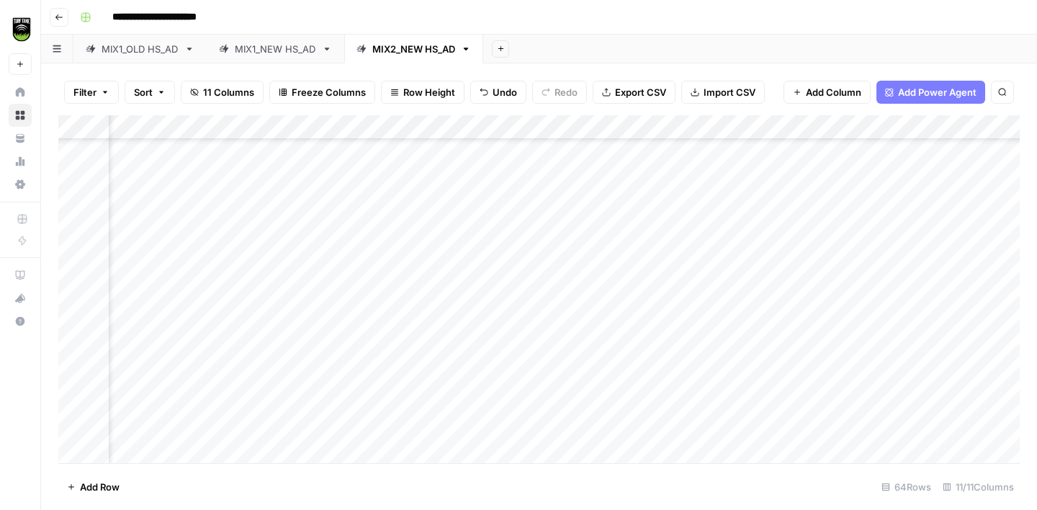
click at [211, 241] on div "Add Column" at bounding box center [539, 289] width 962 height 348
click at [432, 169] on div "Add Column" at bounding box center [539, 289] width 962 height 348
click at [442, 236] on div "Add Column" at bounding box center [539, 289] width 962 height 348
click at [198, 265] on div "Add Column" at bounding box center [539, 289] width 962 height 348
click at [436, 246] on div "Add Column" at bounding box center [539, 289] width 962 height 348
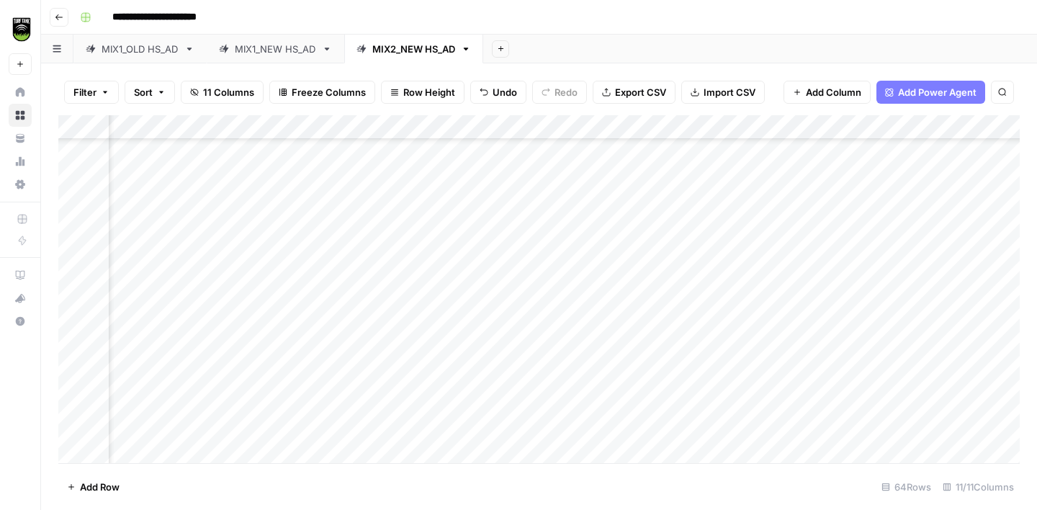
click at [206, 290] on div "Add Column" at bounding box center [539, 289] width 962 height 348
click at [434, 290] on div "Add Column" at bounding box center [539, 289] width 962 height 348
type textarea "**********"
